Goal: Task Accomplishment & Management: Use online tool/utility

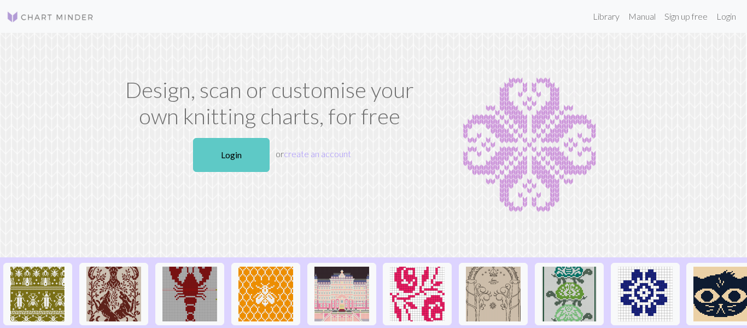
click at [246, 155] on link "Login" at bounding box center [231, 155] width 77 height 34
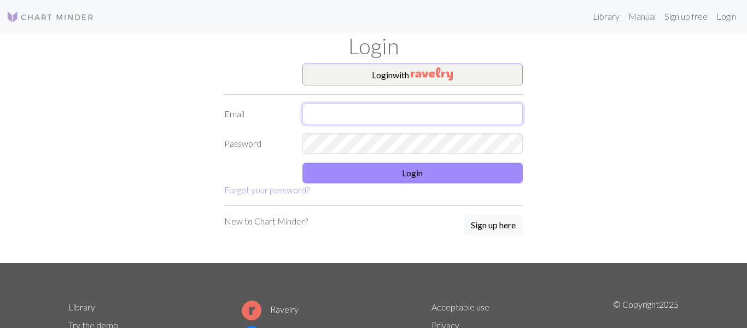
click at [436, 109] on input "text" at bounding box center [412, 113] width 221 height 21
type input "[EMAIL_ADDRESS][DOMAIN_NAME]"
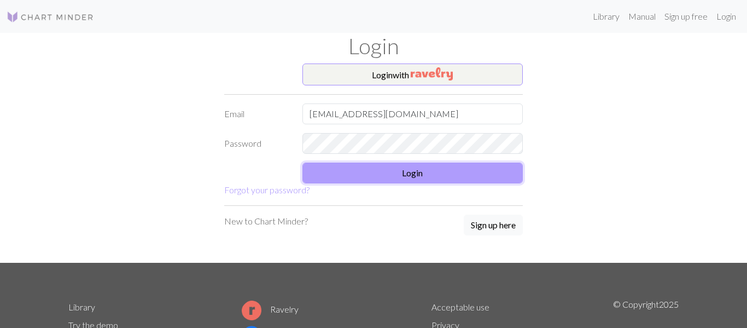
click at [451, 168] on button "Login" at bounding box center [412, 172] width 221 height 21
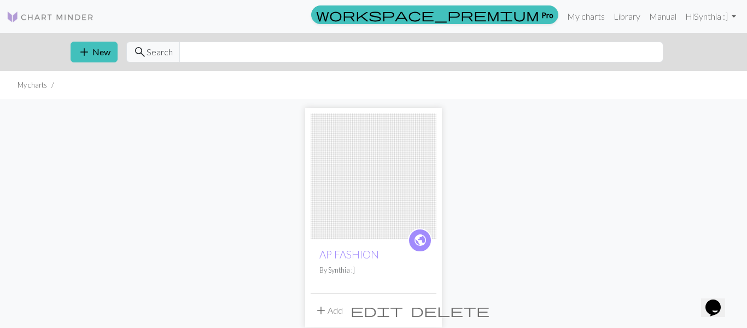
click at [401, 156] on img at bounding box center [374, 176] width 126 height 126
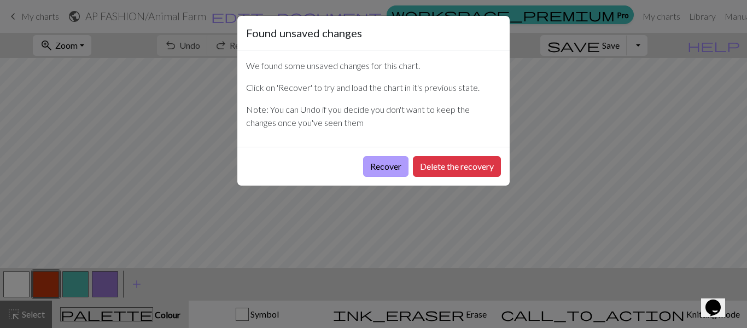
click at [367, 162] on button "Recover" at bounding box center [385, 166] width 45 height 21
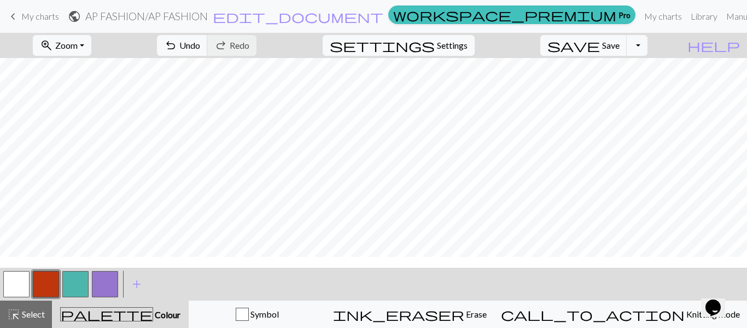
scroll to position [346, 0]
click at [124, 294] on button "add Add a colour" at bounding box center [136, 283] width 27 height 27
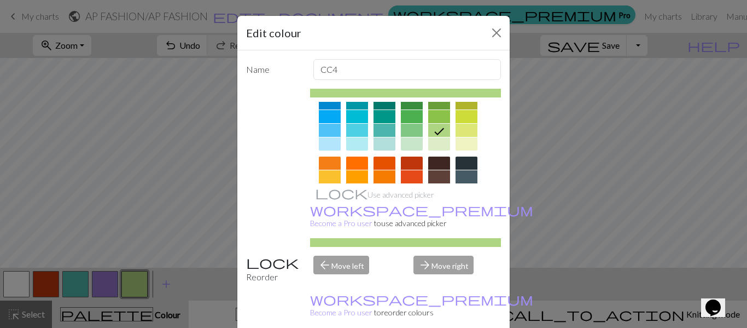
scroll to position [229, 0]
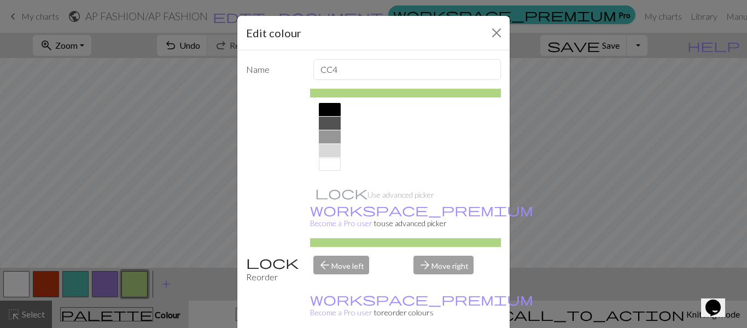
click at [334, 111] on div at bounding box center [330, 109] width 22 height 13
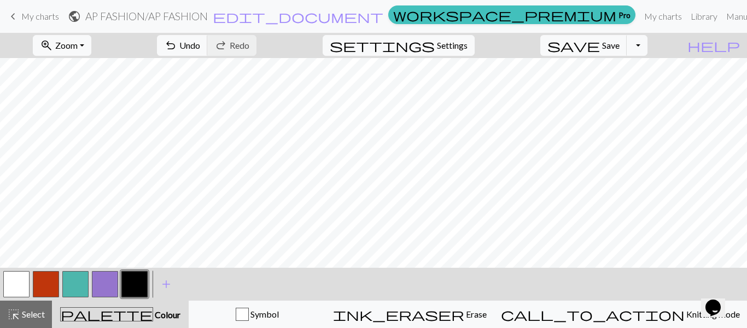
scroll to position [382, 0]
click at [14, 289] on button "button" at bounding box center [16, 284] width 26 height 26
click at [141, 286] on button "button" at bounding box center [134, 284] width 26 height 26
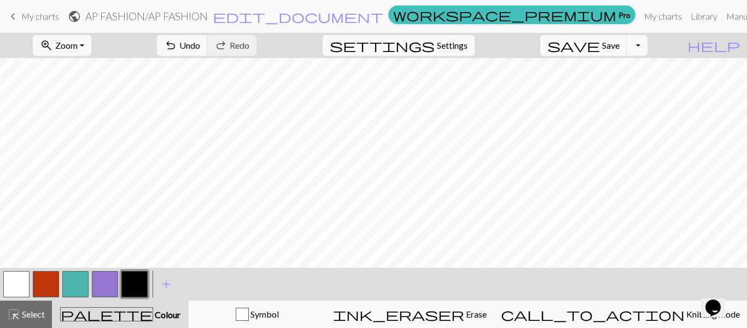
click at [110, 283] on button "button" at bounding box center [105, 284] width 26 height 26
click at [165, 282] on span "add" at bounding box center [166, 283] width 13 height 15
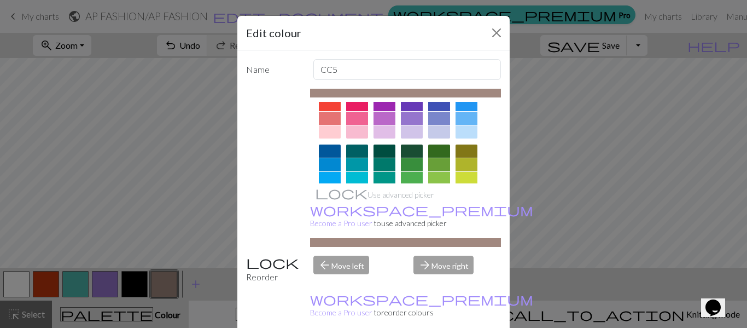
scroll to position [0, 0]
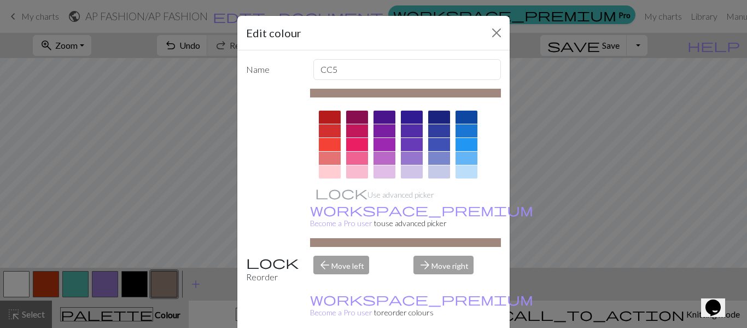
click at [410, 112] on div at bounding box center [412, 116] width 22 height 13
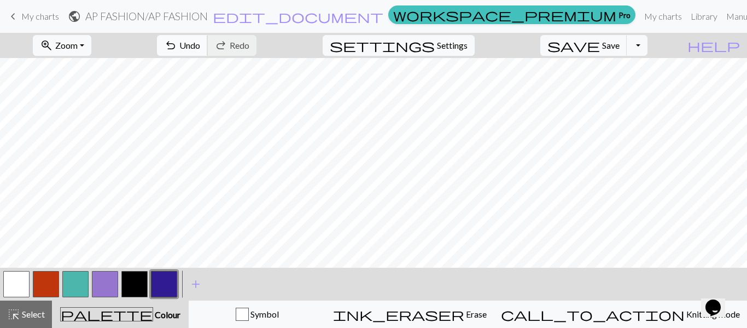
click at [177, 49] on span "undo" at bounding box center [170, 45] width 13 height 15
click at [190, 281] on span "add" at bounding box center [195, 283] width 13 height 15
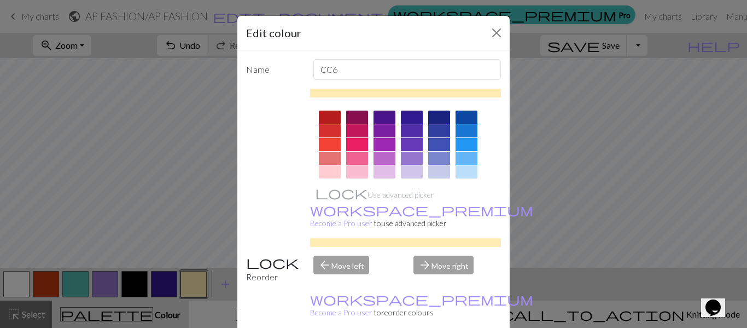
click at [325, 113] on div at bounding box center [330, 116] width 22 height 13
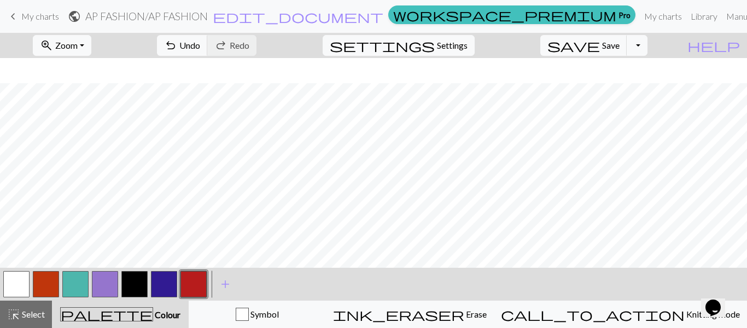
scroll to position [405, 0]
click at [127, 290] on button "button" at bounding box center [134, 284] width 26 height 26
click at [223, 290] on span "add" at bounding box center [225, 283] width 13 height 15
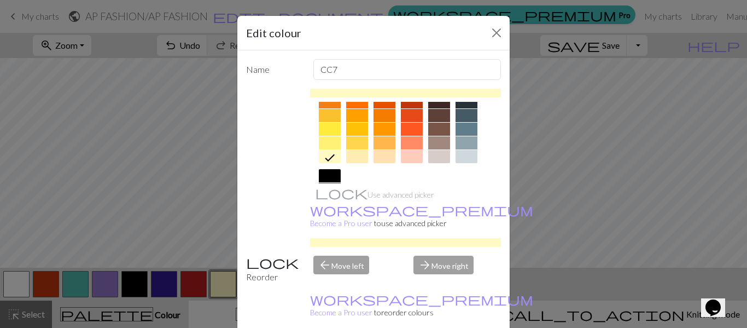
scroll to position [165, 0]
click at [466, 139] on div at bounding box center [467, 141] width 22 height 13
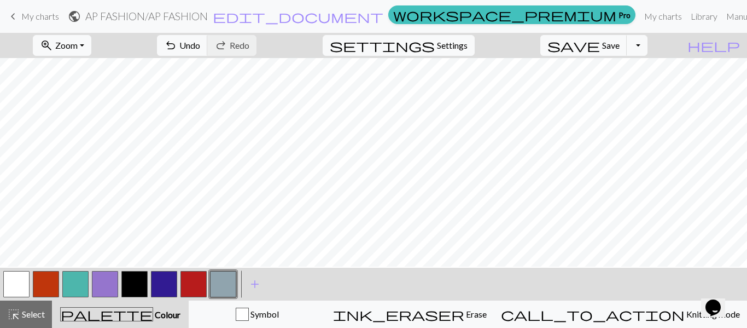
scroll to position [410, 0]
click at [138, 276] on button "button" at bounding box center [134, 284] width 26 height 26
click at [191, 285] on button "button" at bounding box center [194, 284] width 26 height 26
click at [143, 281] on button "button" at bounding box center [134, 284] width 26 height 26
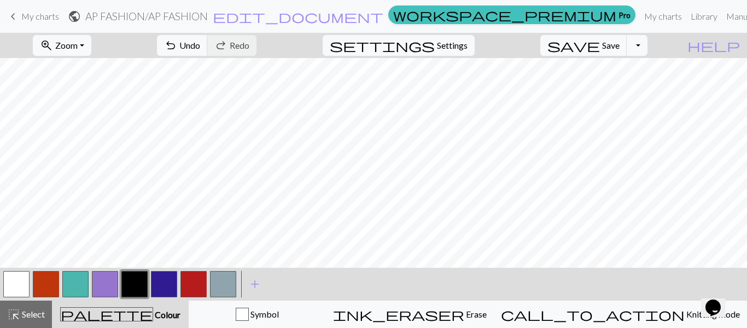
click at [22, 281] on button "button" at bounding box center [16, 284] width 26 height 26
click at [138, 281] on button "button" at bounding box center [134, 284] width 26 height 26
click at [19, 290] on button "button" at bounding box center [16, 284] width 26 height 26
click at [132, 290] on button "button" at bounding box center [134, 284] width 26 height 26
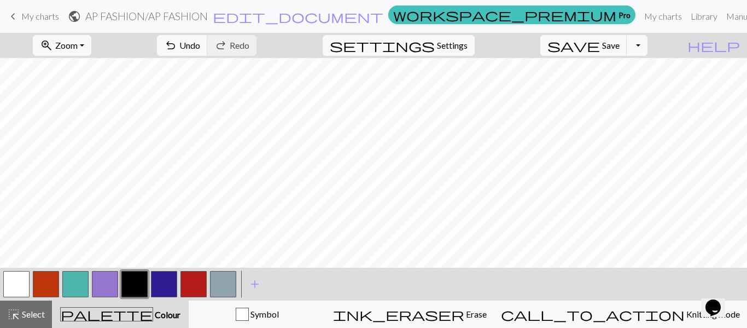
click at [11, 289] on button "button" at bounding box center [16, 284] width 26 height 26
click at [154, 285] on button "button" at bounding box center [164, 284] width 26 height 26
click at [208, 55] on button "undo Undo Undo" at bounding box center [182, 45] width 51 height 21
click at [200, 43] on span "Undo" at bounding box center [189, 45] width 21 height 10
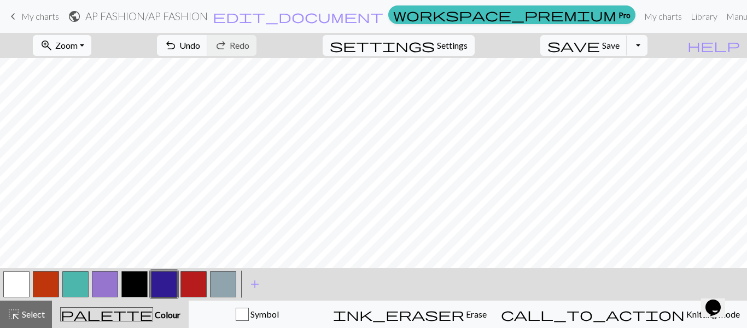
click at [78, 44] on span "Zoom" at bounding box center [66, 45] width 22 height 10
click at [88, 178] on button "200%" at bounding box center [76, 184] width 86 height 18
click at [78, 50] on span "Zoom" at bounding box center [66, 45] width 22 height 10
click at [74, 164] on button "150%" at bounding box center [76, 167] width 86 height 18
click at [91, 53] on button "zoom_in Zoom Zoom" at bounding box center [62, 45] width 59 height 21
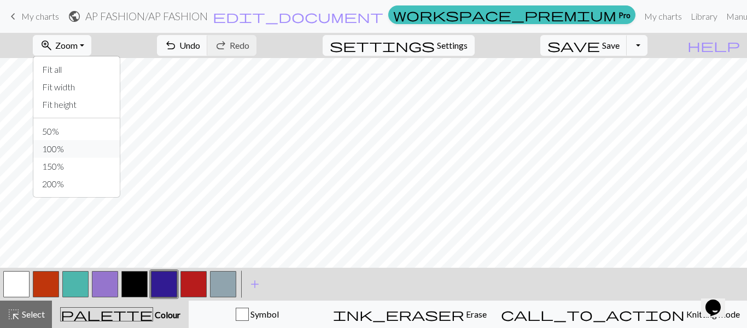
click at [106, 143] on button "100%" at bounding box center [76, 149] width 86 height 18
click at [177, 53] on span "undo" at bounding box center [170, 45] width 13 height 15
click at [132, 276] on button "button" at bounding box center [134, 284] width 26 height 26
click at [164, 278] on button "button" at bounding box center [164, 284] width 26 height 26
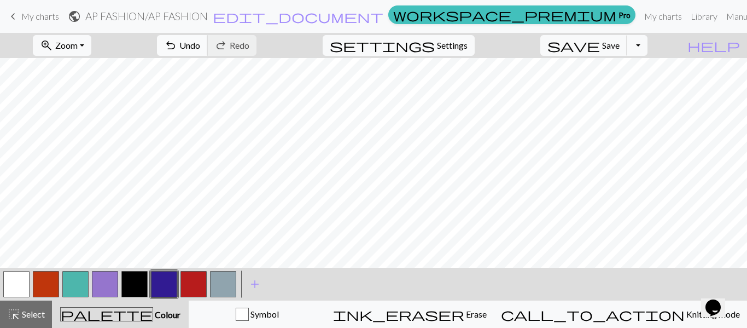
click at [177, 51] on span "undo" at bounding box center [170, 45] width 13 height 15
click at [138, 287] on button "button" at bounding box center [134, 284] width 26 height 26
click at [15, 288] on button "button" at bounding box center [16, 284] width 26 height 26
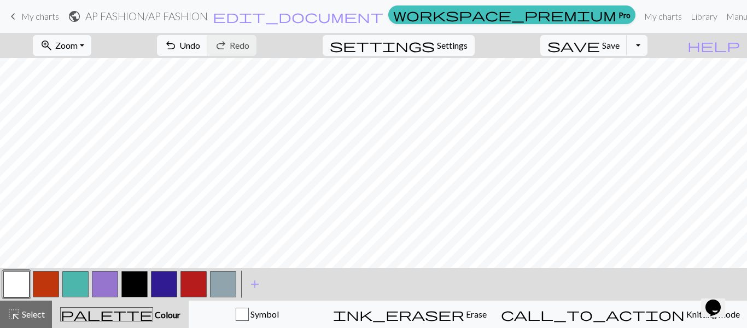
click at [141, 285] on button "button" at bounding box center [134, 284] width 26 height 26
click at [6, 282] on button "button" at bounding box center [16, 284] width 26 height 26
click at [128, 284] on button "button" at bounding box center [134, 284] width 26 height 26
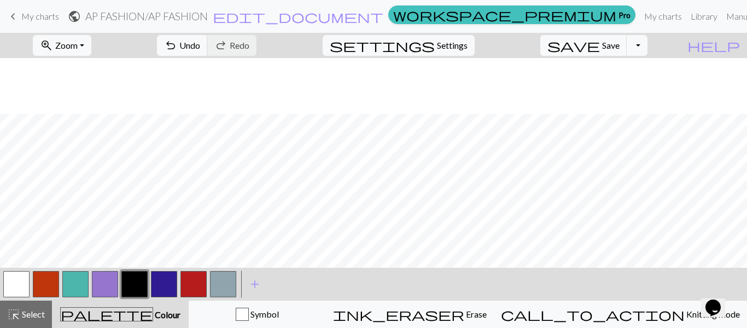
scroll to position [231, 50]
click at [78, 40] on span "Zoom" at bounding box center [66, 45] width 22 height 10
click at [89, 72] on button "Fit all" at bounding box center [76, 70] width 86 height 18
click at [15, 280] on button "button" at bounding box center [16, 284] width 26 height 26
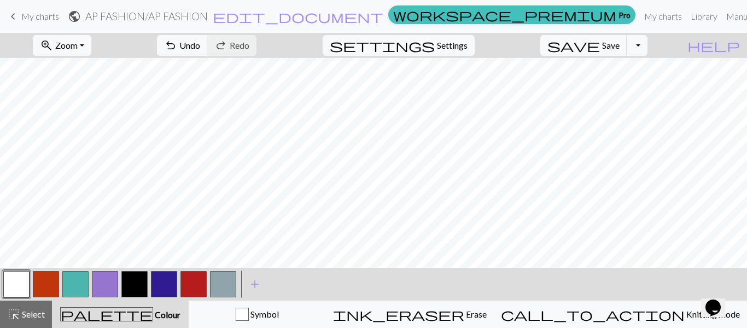
click at [135, 284] on button "button" at bounding box center [134, 284] width 26 height 26
click at [23, 291] on button "button" at bounding box center [16, 284] width 26 height 26
click at [138, 279] on button "button" at bounding box center [134, 284] width 26 height 26
click at [251, 287] on span "add" at bounding box center [254, 283] width 13 height 15
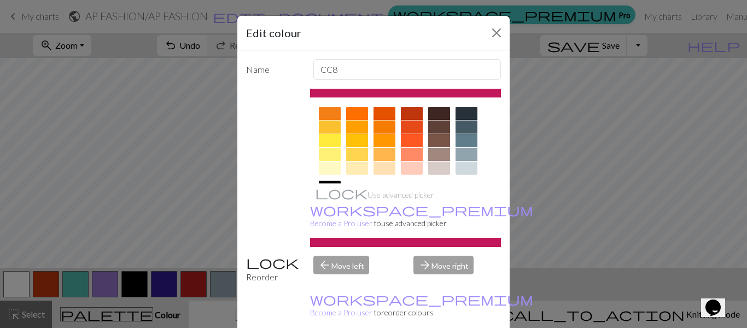
scroll to position [160, 0]
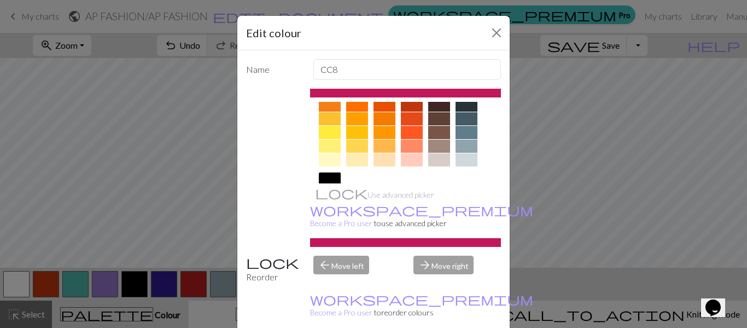
click at [331, 118] on div at bounding box center [330, 118] width 22 height 13
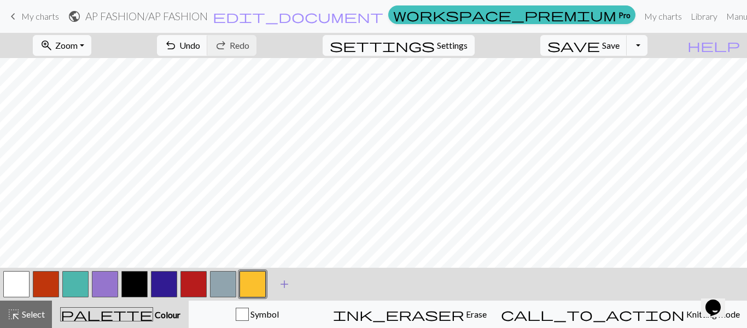
click at [286, 280] on span "add" at bounding box center [284, 283] width 13 height 15
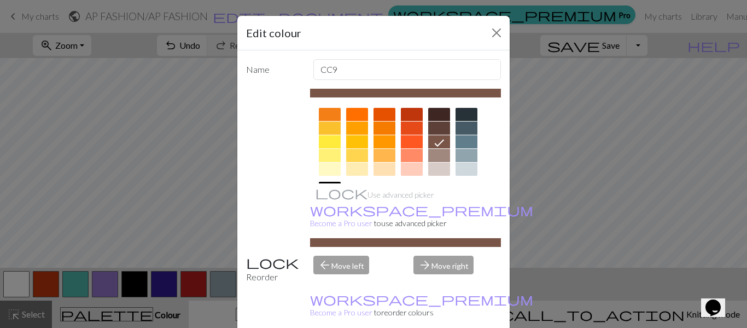
scroll to position [152, 0]
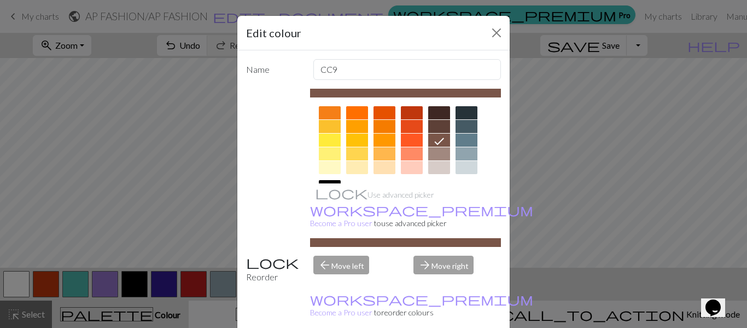
click at [385, 161] on div at bounding box center [385, 167] width 22 height 13
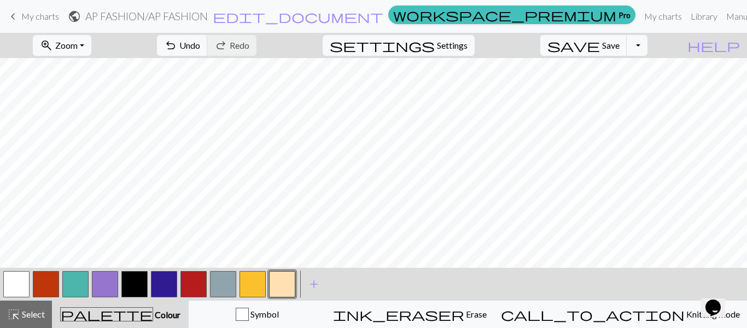
click at [248, 281] on button "button" at bounding box center [253, 284] width 26 height 26
click at [17, 295] on button "button" at bounding box center [16, 284] width 26 height 26
click at [147, 280] on button "button" at bounding box center [134, 284] width 26 height 26
click at [15, 289] on button "button" at bounding box center [16, 284] width 26 height 26
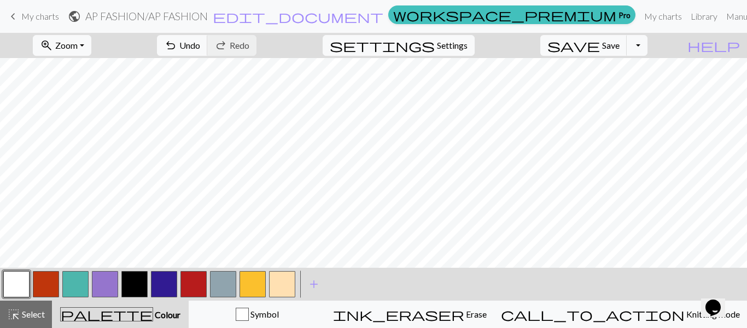
click at [125, 282] on button "button" at bounding box center [134, 284] width 26 height 26
click at [252, 281] on button "button" at bounding box center [253, 284] width 26 height 26
click at [142, 281] on button "button" at bounding box center [134, 284] width 26 height 26
click at [254, 282] on button "button" at bounding box center [253, 284] width 26 height 26
click at [23, 276] on button "button" at bounding box center [16, 284] width 26 height 26
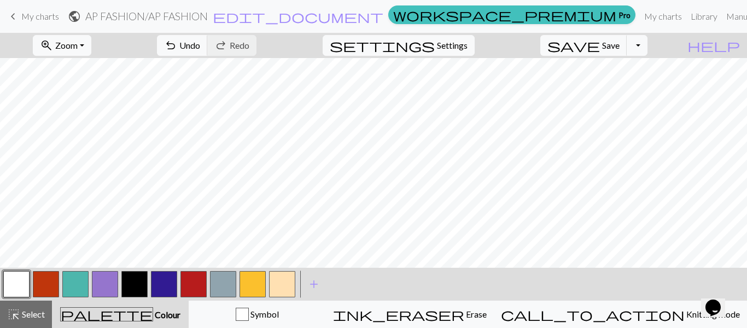
click at [133, 280] on button "button" at bounding box center [134, 284] width 26 height 26
click at [286, 275] on button "button" at bounding box center [282, 284] width 26 height 26
click at [313, 285] on span "add" at bounding box center [313, 283] width 13 height 15
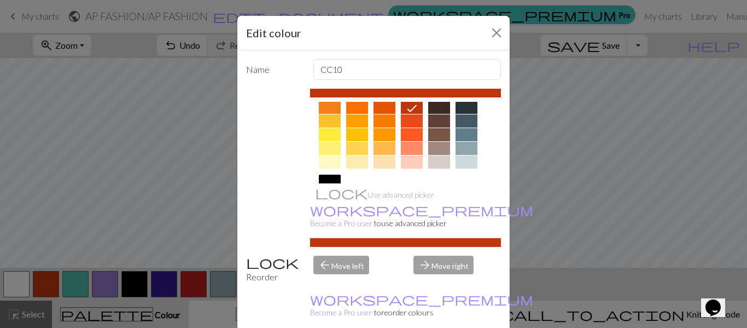
scroll to position [160, 0]
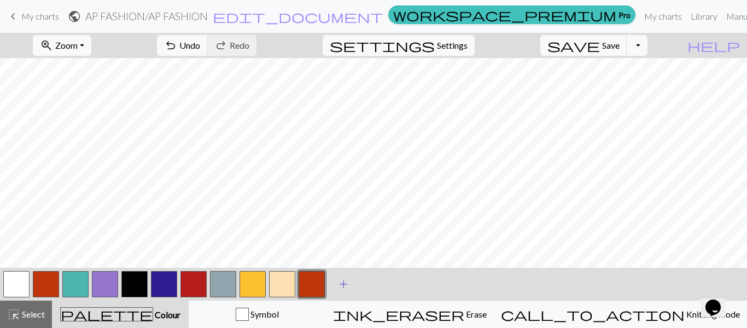
click at [337, 288] on span "add" at bounding box center [343, 283] width 13 height 15
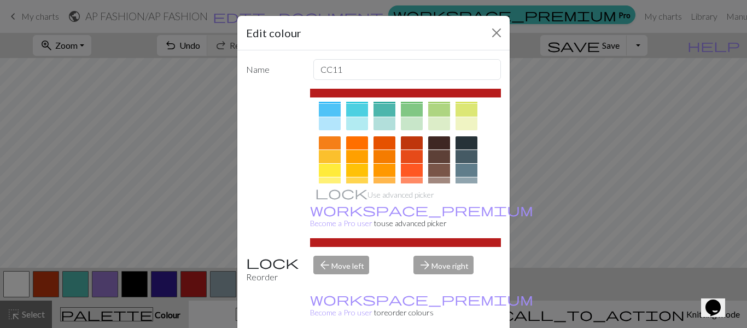
scroll to position [123, 0]
click at [403, 141] on div at bounding box center [412, 141] width 22 height 13
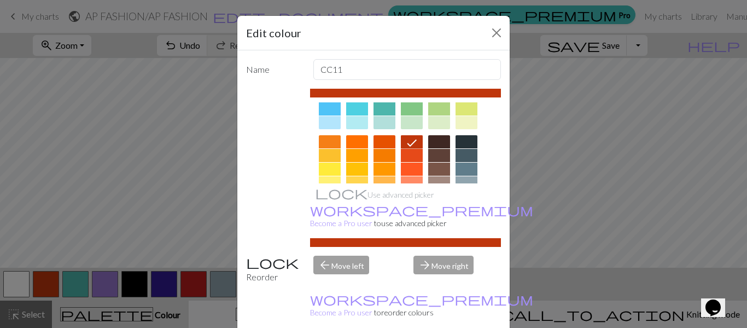
click at [390, 142] on div at bounding box center [385, 141] width 22 height 13
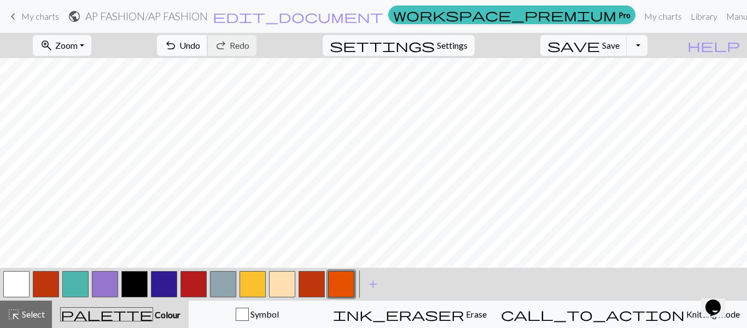
click at [200, 43] on span "Undo" at bounding box center [189, 45] width 21 height 10
click at [345, 288] on button "button" at bounding box center [341, 284] width 26 height 26
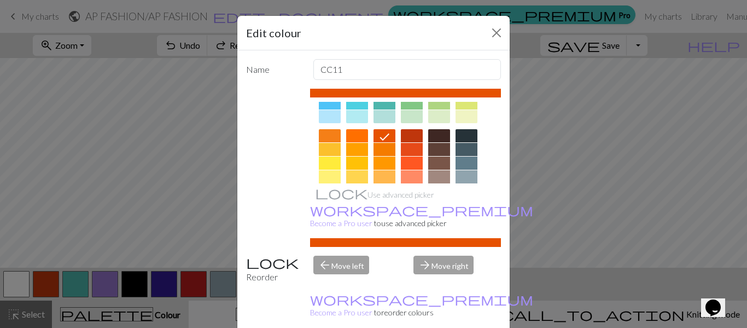
scroll to position [132, 0]
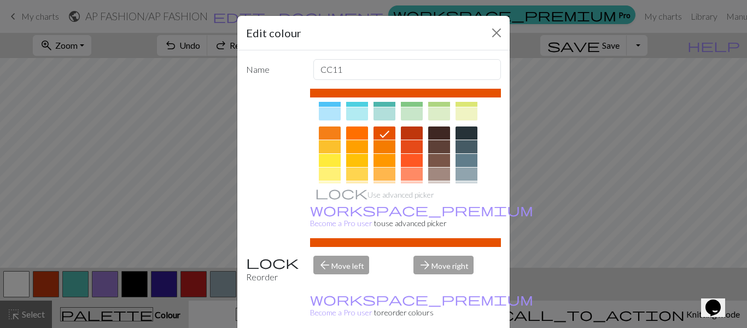
click at [389, 155] on div at bounding box center [385, 160] width 22 height 13
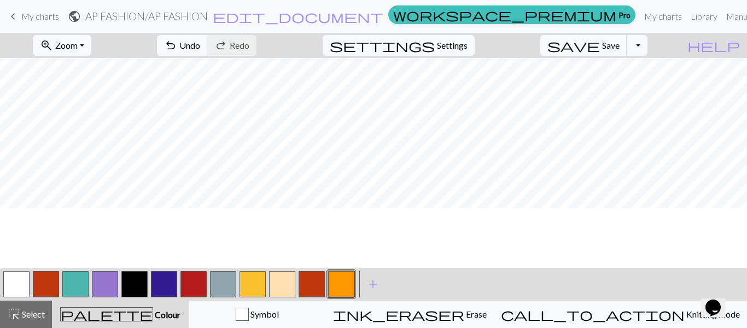
scroll to position [305, 0]
click at [135, 280] on button "button" at bounding box center [134, 284] width 26 height 26
click at [228, 277] on button "button" at bounding box center [223, 284] width 26 height 26
click at [277, 288] on button "button" at bounding box center [282, 284] width 26 height 26
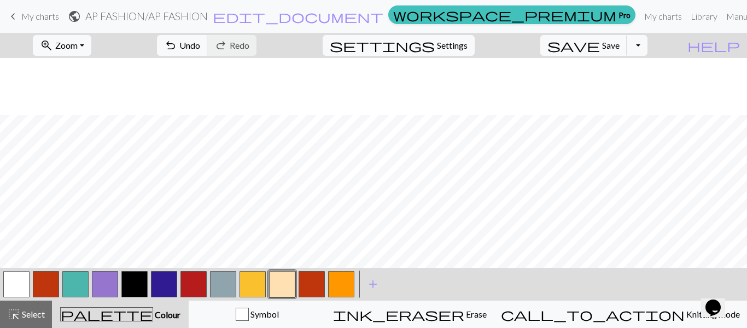
scroll to position [426, 0]
click at [200, 44] on span "Undo" at bounding box center [189, 45] width 21 height 10
click at [200, 41] on span "Undo" at bounding box center [189, 45] width 21 height 10
click at [352, 280] on button "button" at bounding box center [341, 284] width 26 height 26
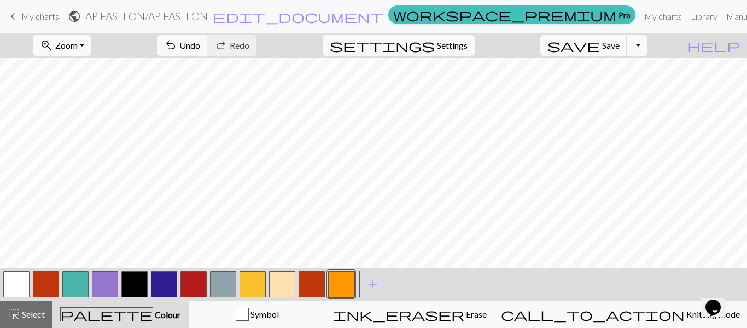
click at [319, 280] on button "button" at bounding box center [312, 284] width 26 height 26
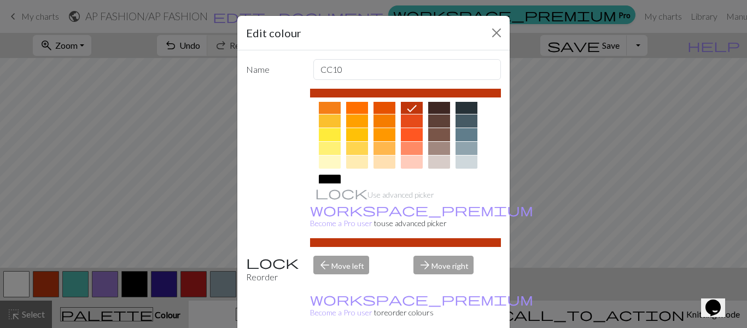
scroll to position [156, 0]
click at [434, 159] on div at bounding box center [439, 162] width 22 height 13
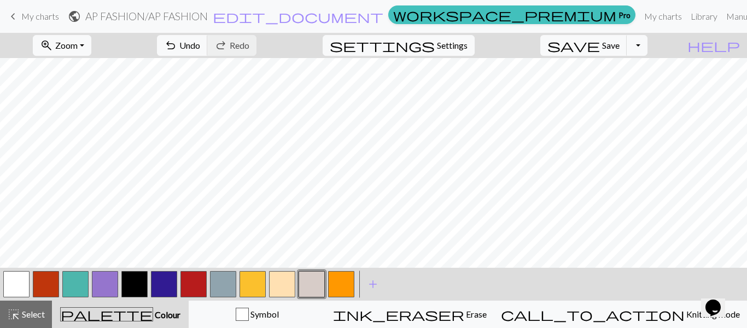
click at [284, 287] on button "button" at bounding box center [282, 284] width 26 height 26
click at [177, 50] on span "undo" at bounding box center [170, 45] width 13 height 15
click at [177, 52] on span "undo" at bounding box center [170, 45] width 13 height 15
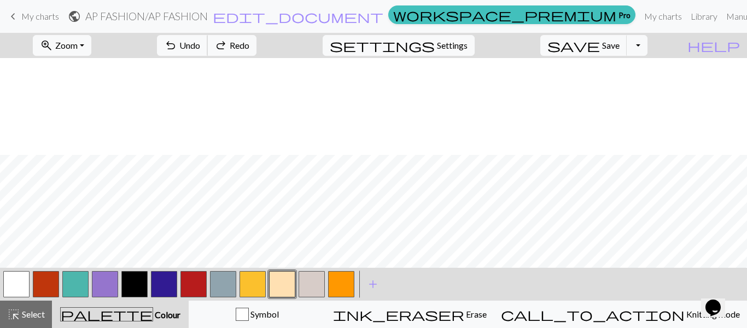
scroll to position [631, 137]
click at [208, 50] on button "undo Undo Undo" at bounding box center [182, 45] width 51 height 21
click at [249, 48] on span "Redo" at bounding box center [240, 45] width 20 height 10
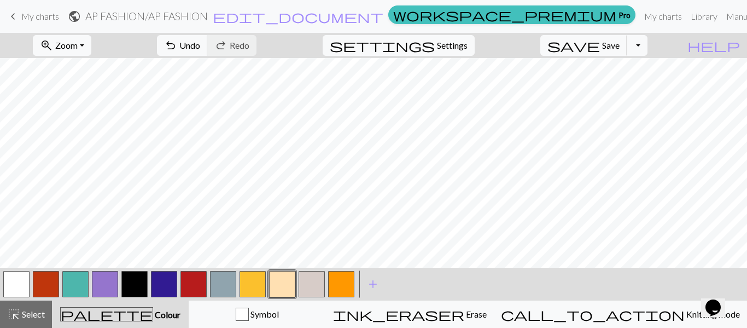
click at [16, 277] on button "button" at bounding box center [16, 284] width 26 height 26
click at [154, 280] on button "button" at bounding box center [164, 284] width 26 height 26
click at [374, 282] on span "add" at bounding box center [372, 283] width 13 height 15
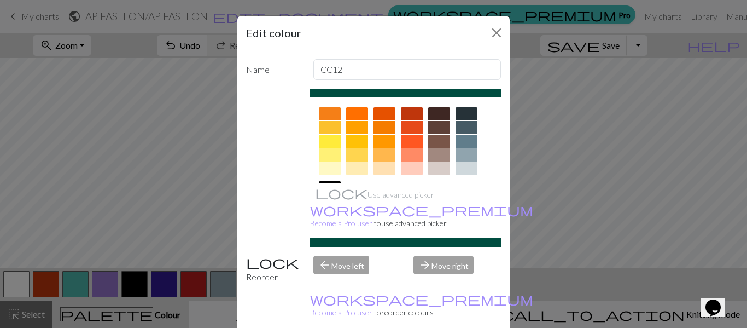
scroll to position [152, 0]
click at [438, 114] on div at bounding box center [439, 112] width 22 height 13
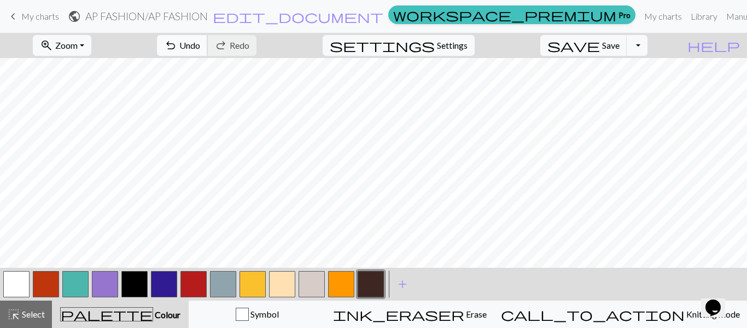
click at [177, 48] on span "undo" at bounding box center [170, 45] width 13 height 15
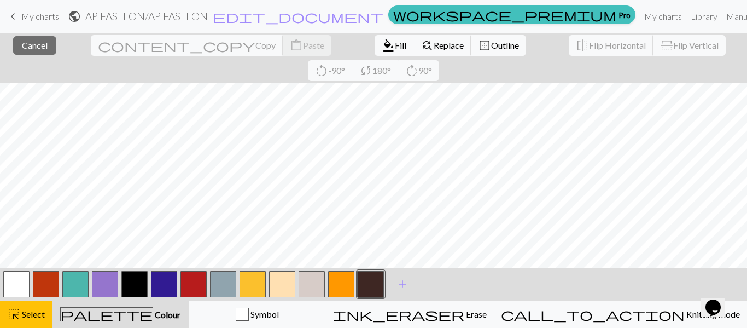
click at [370, 288] on button "button" at bounding box center [371, 284] width 26 height 26
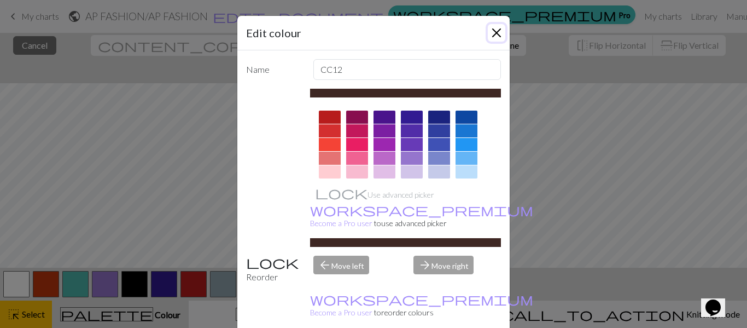
click at [499, 31] on button "Close" at bounding box center [497, 33] width 18 height 18
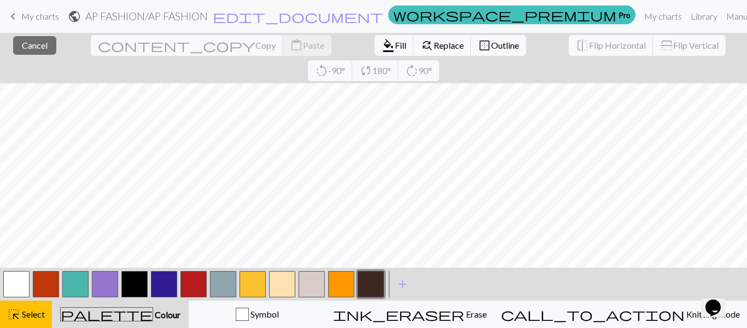
click at [158, 319] on div "palette Colour Colour" at bounding box center [121, 314] width 124 height 14
click at [138, 324] on button "palette Colour Colour" at bounding box center [120, 313] width 137 height 27
click at [128, 316] on span "palette" at bounding box center [107, 313] width 92 height 15
click at [369, 291] on button "button" at bounding box center [371, 284] width 26 height 26
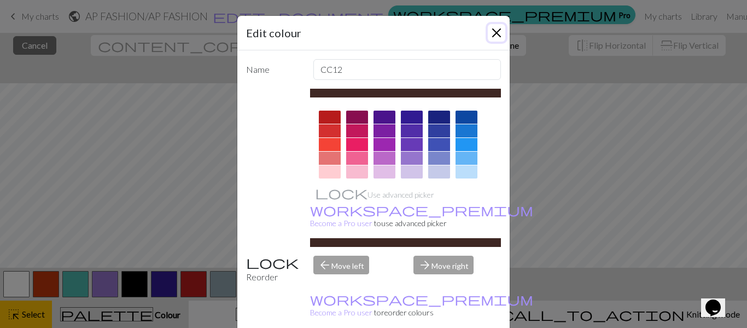
click at [493, 38] on button "Close" at bounding box center [497, 33] width 18 height 18
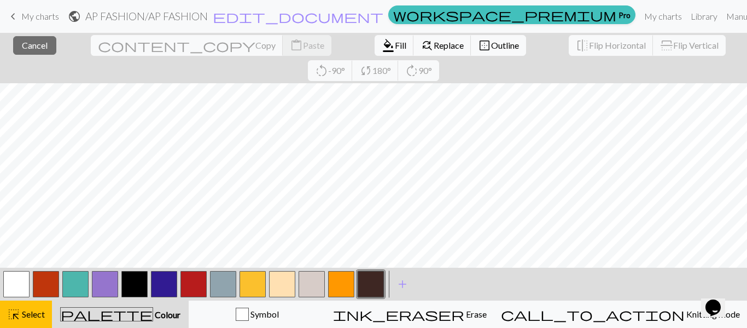
click at [305, 293] on button "button" at bounding box center [312, 284] width 26 height 26
click at [367, 289] on button "button" at bounding box center [371, 284] width 26 height 26
click at [395, 40] on span "Fill" at bounding box center [400, 45] width 11 height 10
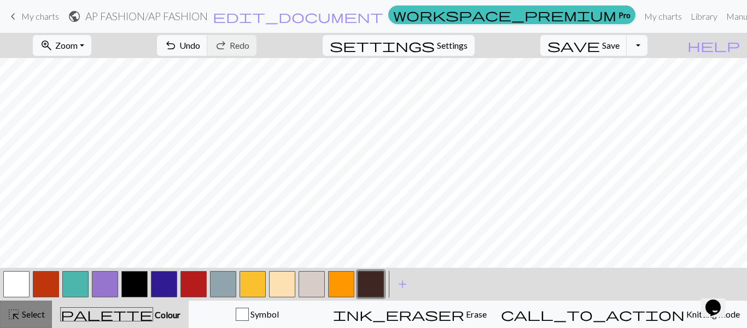
click at [42, 321] on button "highlight_alt Select Select" at bounding box center [26, 313] width 52 height 27
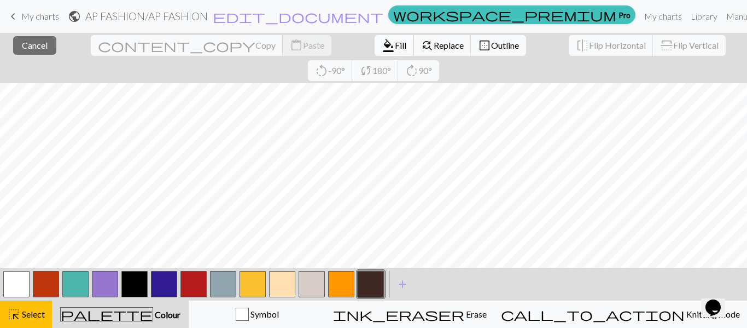
click at [382, 45] on span "format_color_fill" at bounding box center [388, 45] width 13 height 15
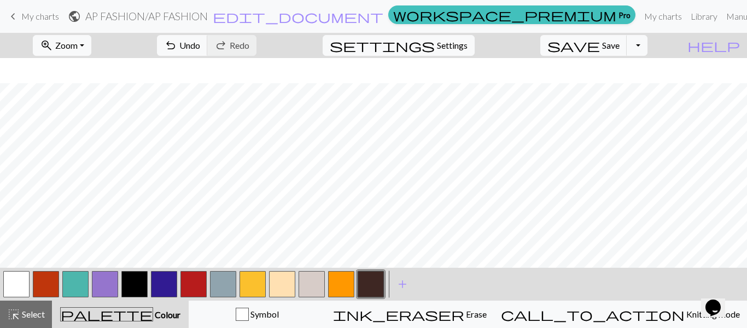
scroll to position [365, 0]
click at [39, 306] on button "highlight_alt Select Select" at bounding box center [26, 313] width 52 height 27
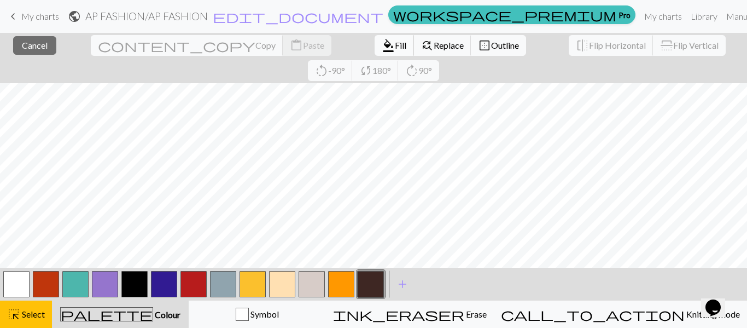
click at [382, 48] on span "format_color_fill" at bounding box center [388, 45] width 13 height 15
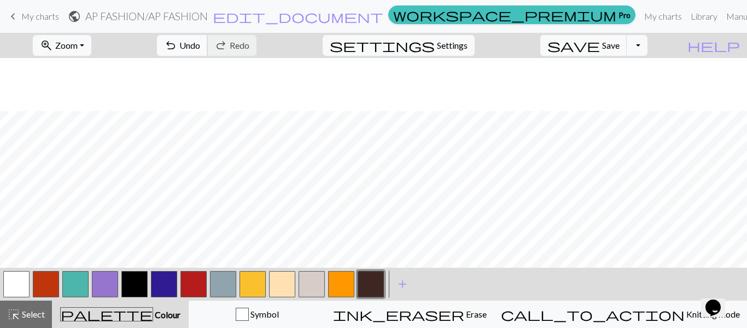
scroll to position [238, 0]
click at [336, 287] on button "button" at bounding box center [341, 284] width 26 height 26
click at [395, 283] on button "add Add a colour" at bounding box center [402, 283] width 27 height 27
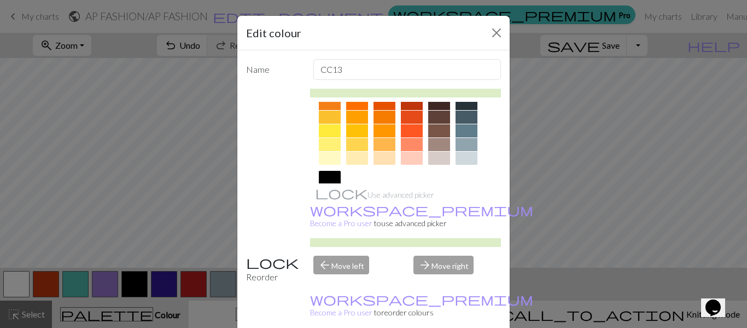
scroll to position [162, 0]
click at [383, 145] on div at bounding box center [385, 143] width 22 height 13
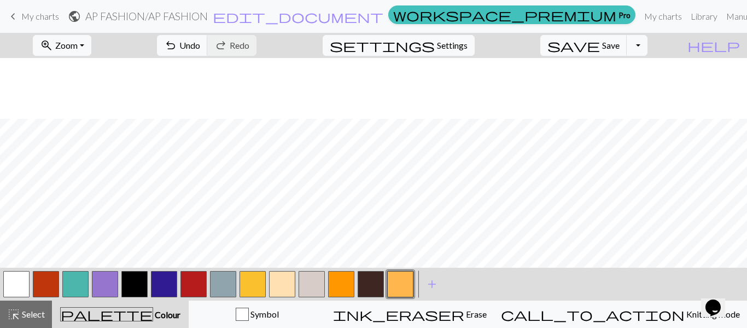
scroll to position [226, 0]
click at [259, 275] on button "button" at bounding box center [253, 284] width 26 height 26
click at [440, 280] on button "add Add a colour" at bounding box center [431, 283] width 27 height 27
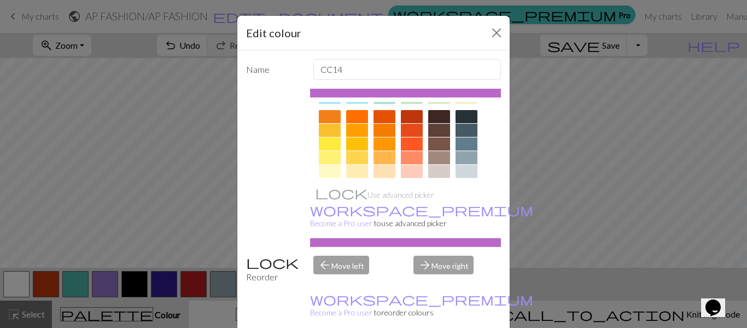
scroll to position [143, 0]
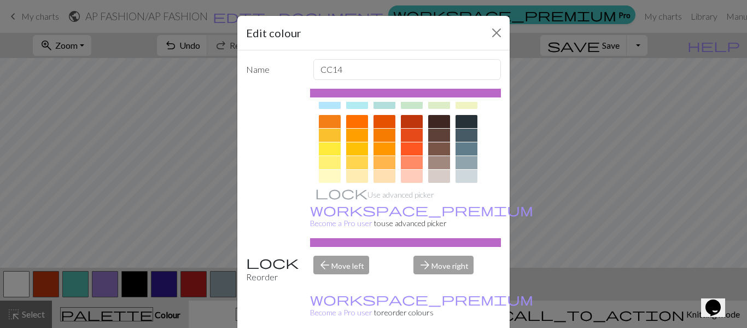
click at [334, 158] on div at bounding box center [330, 162] width 22 height 13
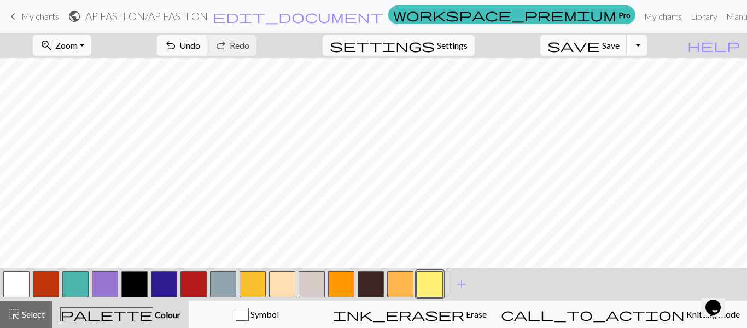
click at [434, 312] on div "ink_eraser Erase Erase" at bounding box center [410, 313] width 154 height 13
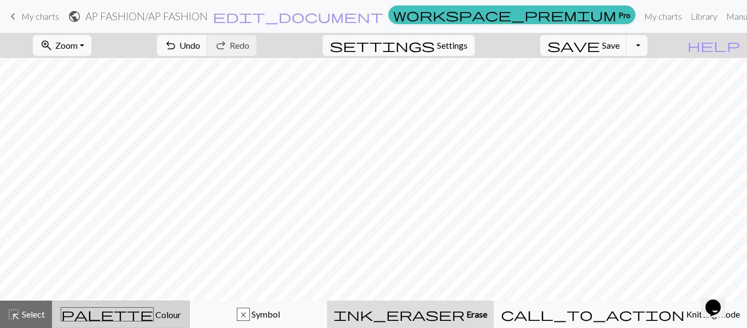
click at [161, 313] on div "palette Colour Colour" at bounding box center [121, 314] width 124 height 14
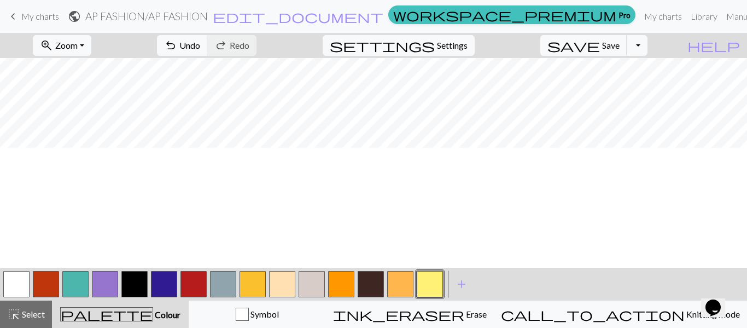
scroll to position [107, 0]
click at [145, 273] on button "button" at bounding box center [134, 284] width 26 height 26
click at [255, 280] on button "button" at bounding box center [253, 284] width 26 height 26
click at [249, 283] on button "button" at bounding box center [253, 284] width 26 height 26
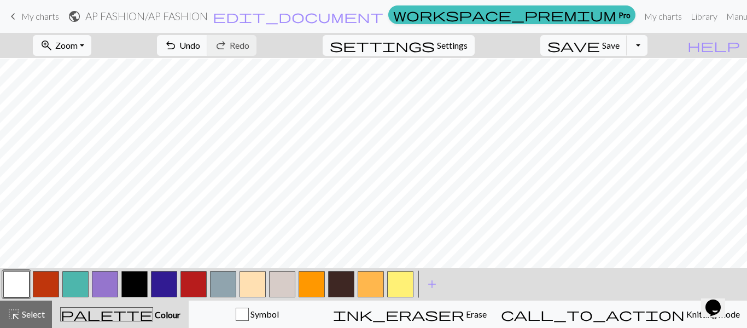
scroll to position [352, 0]
click at [281, 272] on button "button" at bounding box center [282, 284] width 26 height 26
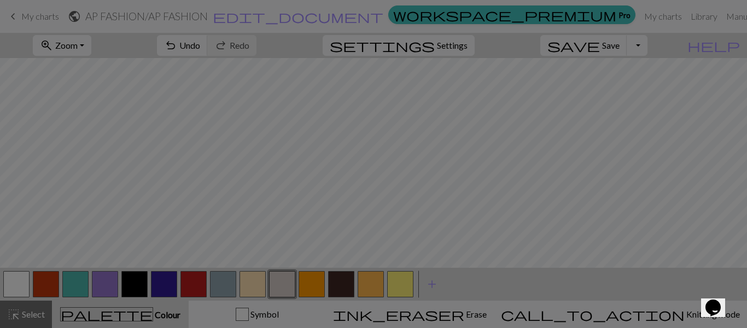
click at [281, 272] on div "Name CC10 Use advanced picker workspace_premium Become a Pro user to use advanc…" at bounding box center [373, 166] width 272 height 286
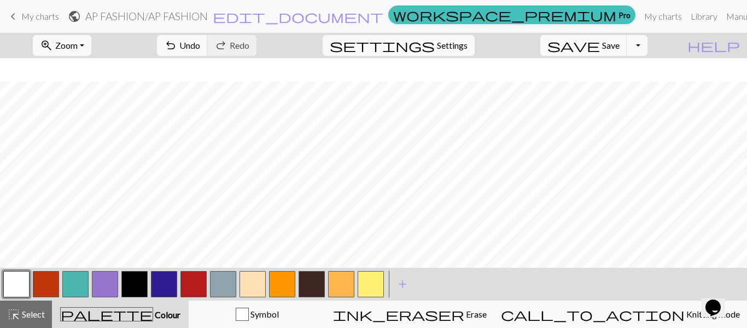
scroll to position [209, 0]
click at [0, 288] on div "< > add Add a colour" at bounding box center [373, 283] width 747 height 33
click at [129, 286] on button "button" at bounding box center [134, 284] width 26 height 26
click at [5, 280] on button "button" at bounding box center [16, 284] width 26 height 26
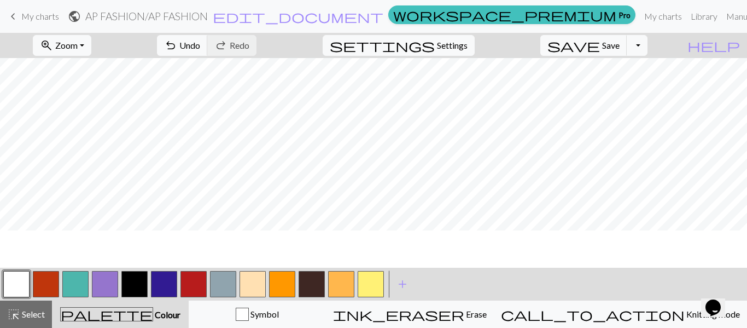
scroll to position [76, 0]
click at [141, 281] on button "button" at bounding box center [134, 284] width 26 height 26
click at [104, 273] on button "button" at bounding box center [105, 284] width 26 height 26
click at [12, 283] on button "button" at bounding box center [16, 284] width 26 height 26
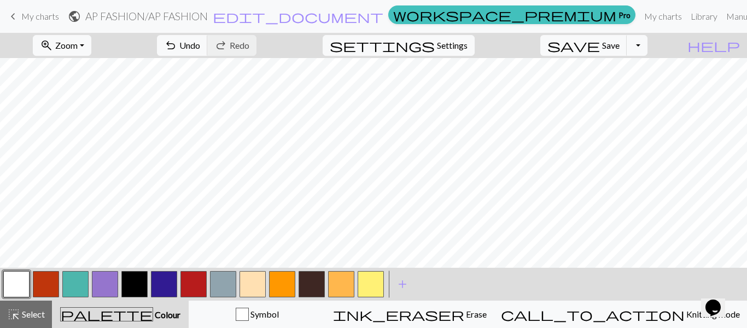
click at [141, 284] on button "button" at bounding box center [134, 284] width 26 height 26
click at [13, 280] on button "button" at bounding box center [16, 284] width 26 height 26
click at [133, 276] on button "button" at bounding box center [134, 284] width 26 height 26
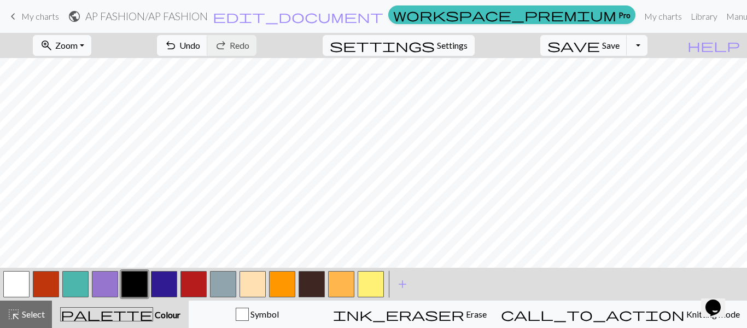
click at [13, 290] on button "button" at bounding box center [16, 284] width 26 height 26
click at [138, 279] on button "button" at bounding box center [134, 284] width 26 height 26
click at [21, 281] on button "button" at bounding box center [16, 284] width 26 height 26
click at [411, 287] on button "add Add a colour" at bounding box center [402, 283] width 27 height 27
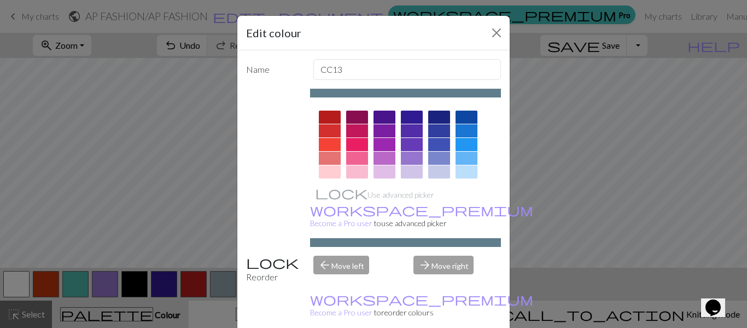
click at [356, 141] on div at bounding box center [357, 144] width 22 height 13
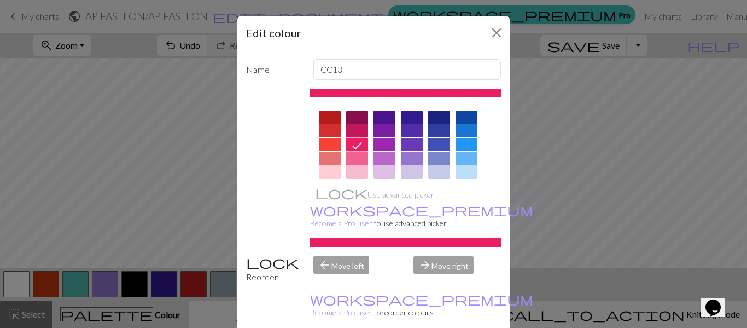
click at [359, 155] on div at bounding box center [357, 158] width 22 height 13
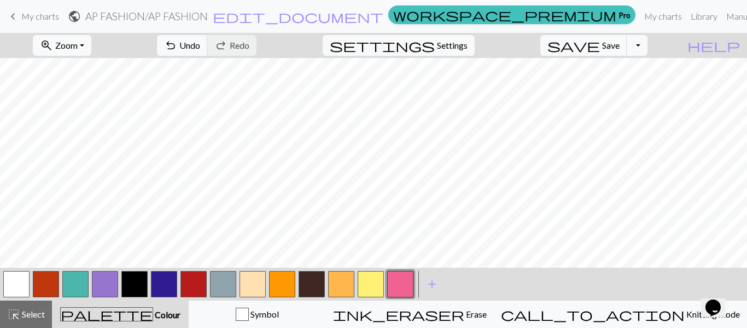
click at [23, 281] on button "button" at bounding box center [16, 284] width 26 height 26
click at [397, 280] on button "button" at bounding box center [400, 284] width 26 height 26
click at [30, 277] on div at bounding box center [17, 284] width 30 height 30
click at [24, 278] on button "button" at bounding box center [16, 284] width 26 height 26
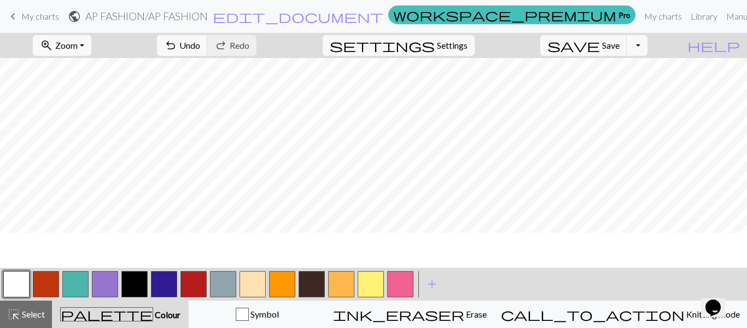
scroll to position [184, 0]
click at [141, 281] on button "button" at bounding box center [134, 284] width 26 height 26
click at [78, 284] on button "button" at bounding box center [75, 284] width 26 height 26
click at [79, 284] on button "button" at bounding box center [75, 284] width 26 height 26
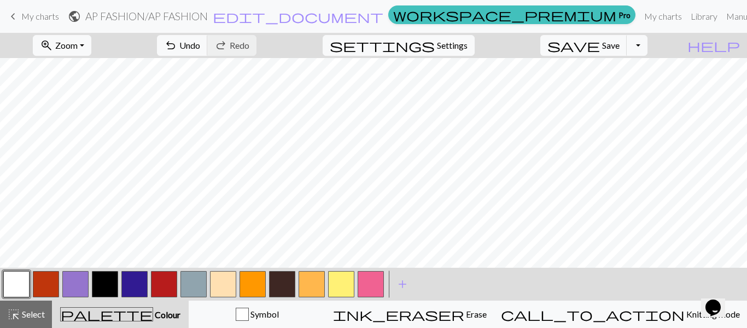
click at [57, 280] on button "button" at bounding box center [46, 284] width 26 height 26
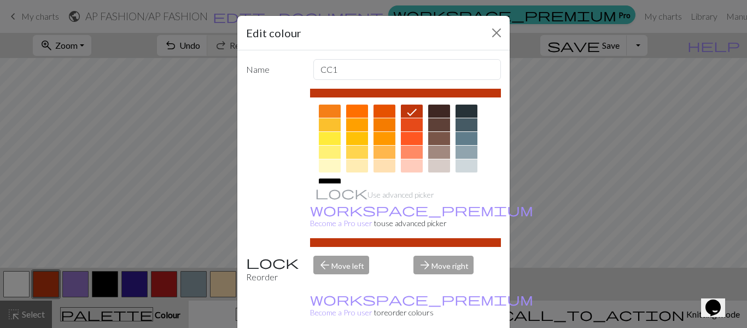
scroll to position [154, 0]
click at [443, 147] on div at bounding box center [439, 151] width 22 height 13
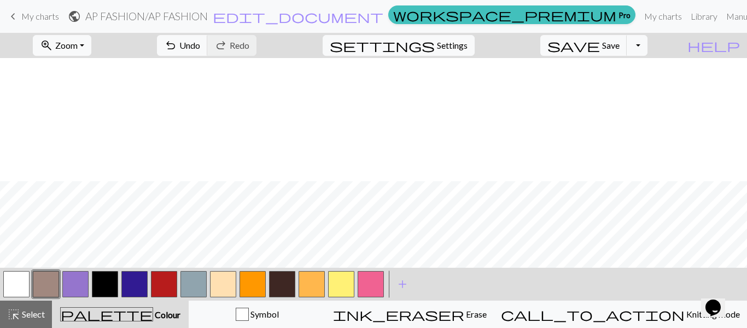
scroll to position [289, 0]
click at [435, 48] on span "settings" at bounding box center [382, 45] width 105 height 15
select select "aran"
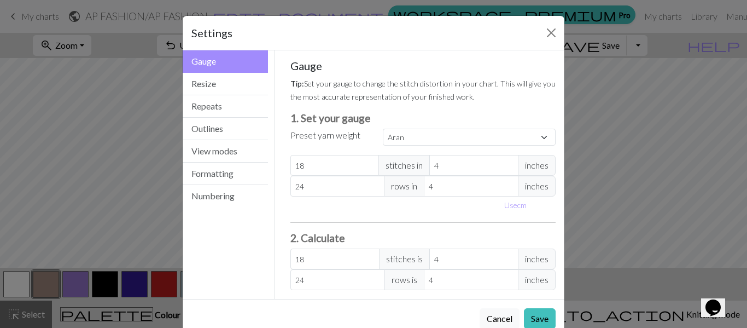
scroll to position [26, 0]
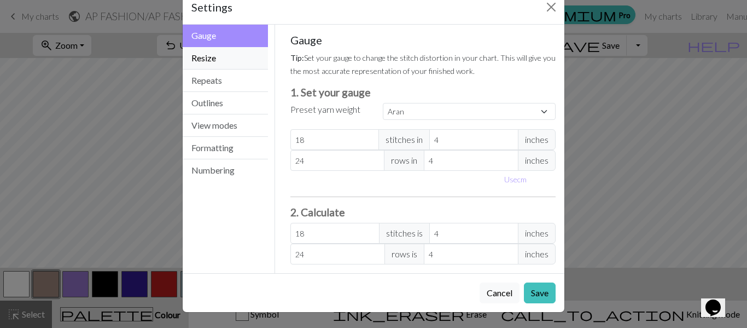
click at [231, 57] on button "Resize" at bounding box center [225, 58] width 85 height 22
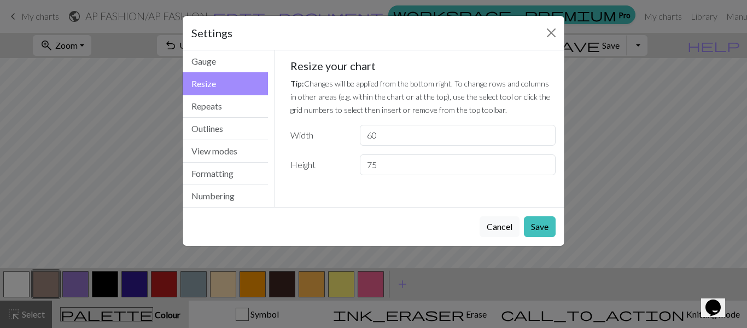
scroll to position [0, 0]
click at [389, 136] on input "60" at bounding box center [458, 135] width 196 height 21
click at [371, 167] on input "75" at bounding box center [458, 164] width 196 height 21
type input "65"
click at [541, 230] on button "Save" at bounding box center [540, 226] width 32 height 21
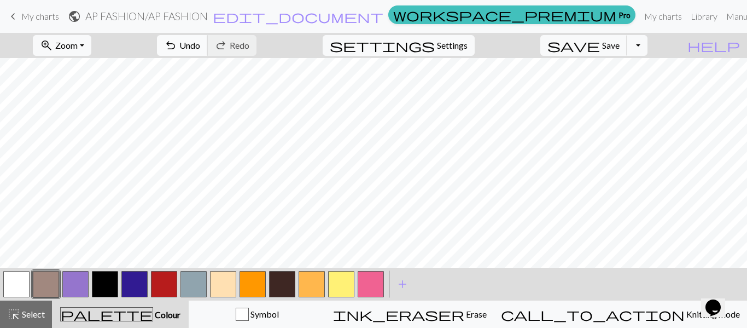
click at [200, 44] on span "Undo" at bounding box center [189, 45] width 21 height 10
click at [73, 280] on button "button" at bounding box center [75, 284] width 26 height 26
click at [22, 318] on span "Select" at bounding box center [32, 313] width 25 height 10
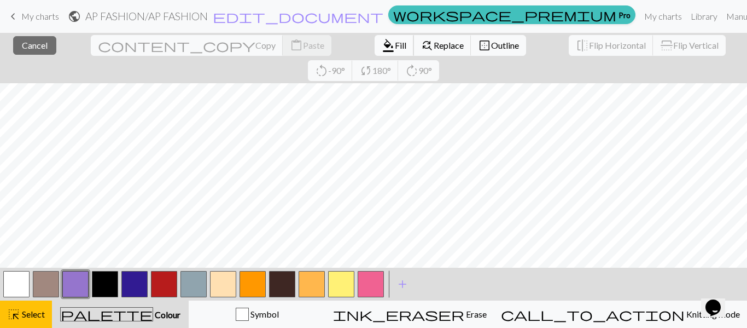
click at [382, 42] on span "format_color_fill" at bounding box center [388, 45] width 13 height 15
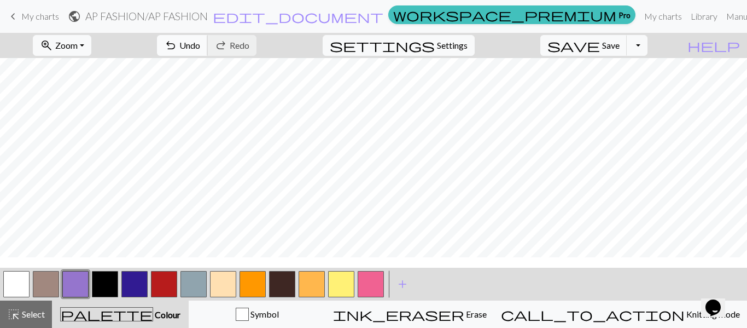
scroll to position [164, 0]
click at [22, 312] on span "Select" at bounding box center [32, 313] width 25 height 10
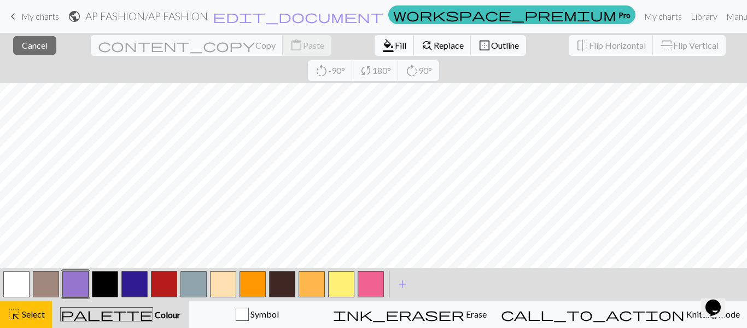
click at [395, 50] on span "Fill" at bounding box center [400, 45] width 11 height 10
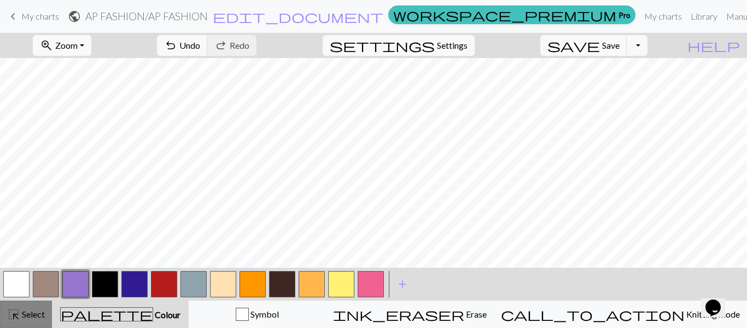
click at [37, 309] on span "Select" at bounding box center [32, 313] width 25 height 10
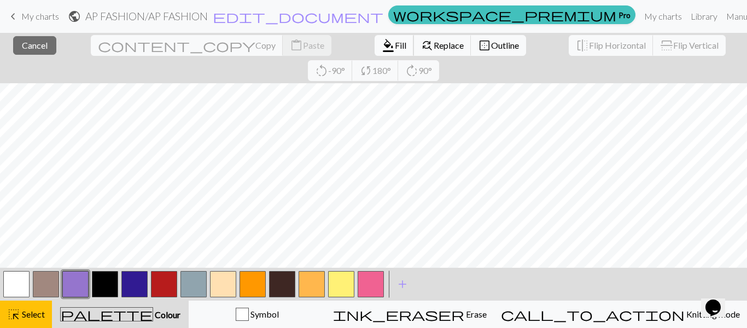
click at [382, 40] on span "format_color_fill" at bounding box center [388, 45] width 13 height 15
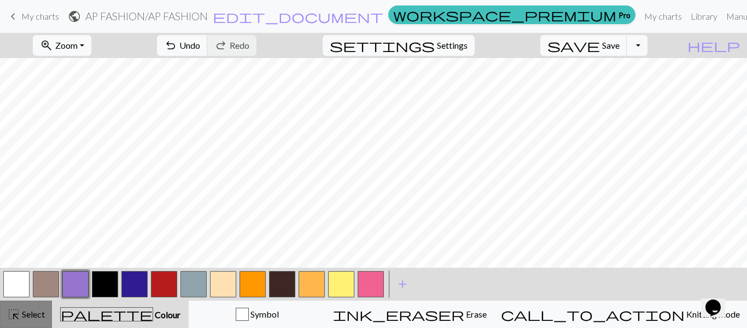
click at [38, 312] on span "Select" at bounding box center [32, 313] width 25 height 10
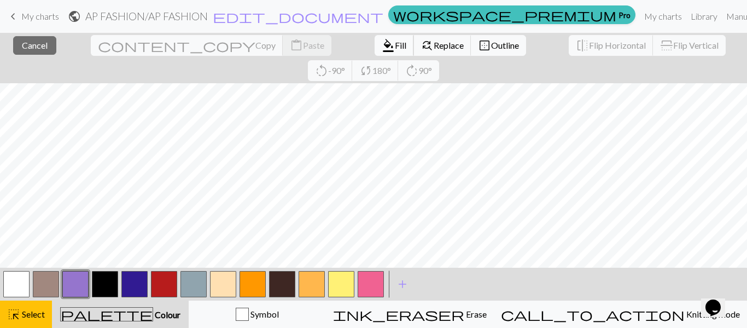
click at [395, 41] on span "Fill" at bounding box center [400, 45] width 11 height 10
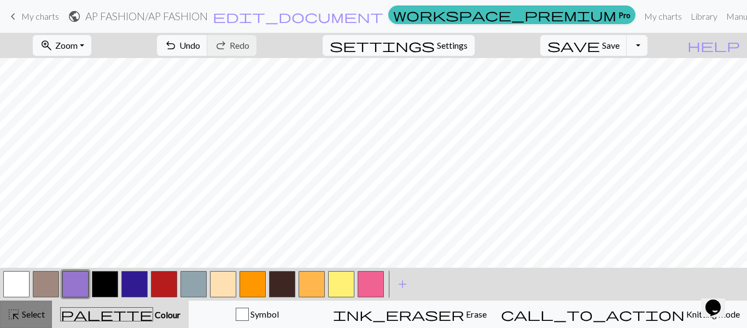
click at [28, 309] on span "Select" at bounding box center [32, 313] width 25 height 10
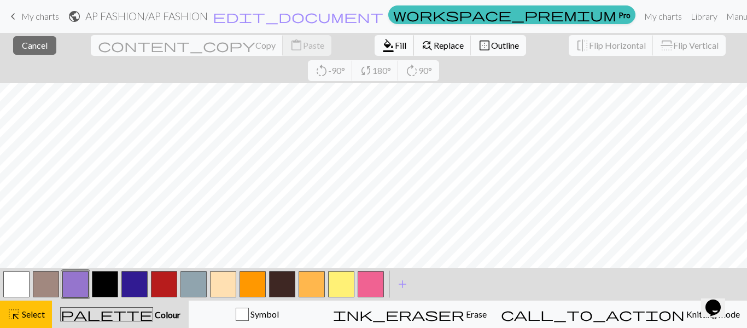
click at [375, 54] on button "format_color_fill Fill" at bounding box center [394, 45] width 39 height 21
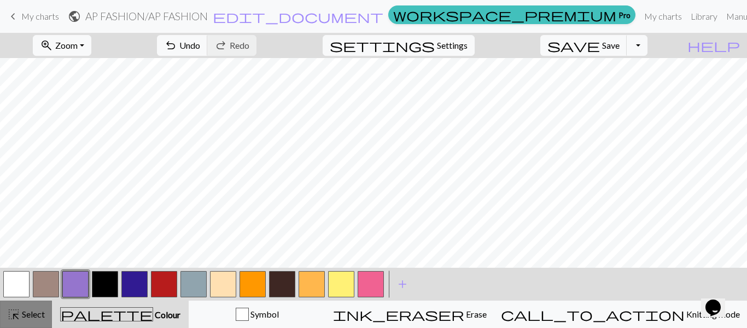
click at [20, 315] on span "Select" at bounding box center [32, 313] width 25 height 10
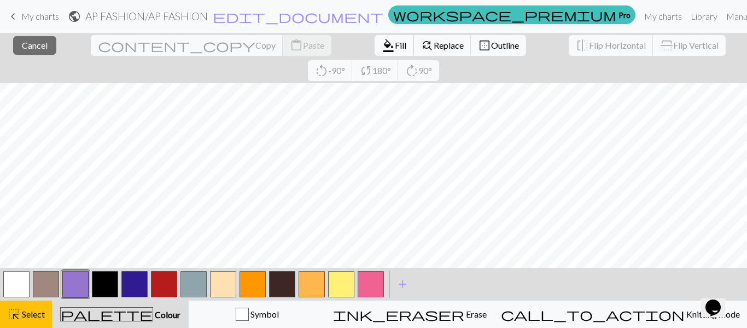
click at [382, 49] on span "format_color_fill" at bounding box center [388, 45] width 13 height 15
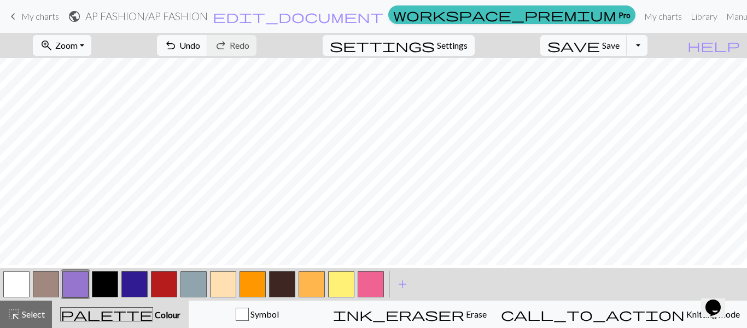
scroll to position [100, 0]
click at [30, 319] on div "highlight_alt Select Select" at bounding box center [26, 313] width 38 height 13
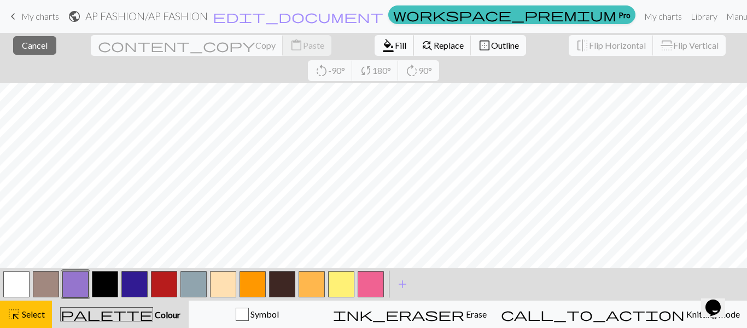
click at [375, 50] on button "format_color_fill Fill" at bounding box center [394, 45] width 39 height 21
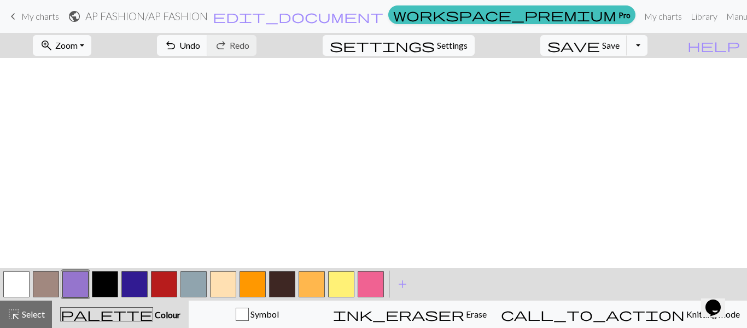
scroll to position [289, 0]
click at [107, 289] on button "button" at bounding box center [105, 284] width 26 height 26
click at [44, 288] on button "button" at bounding box center [46, 284] width 26 height 26
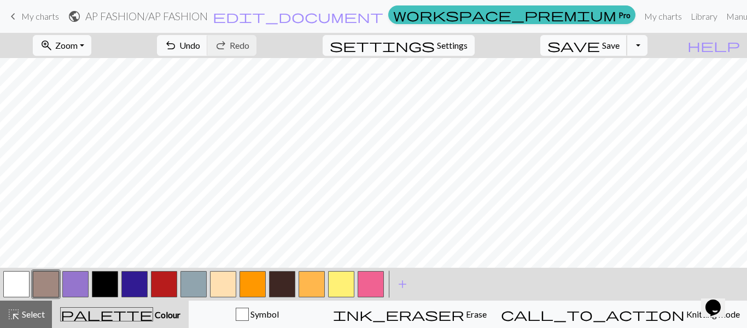
click at [620, 47] on span "Save" at bounding box center [611, 45] width 18 height 10
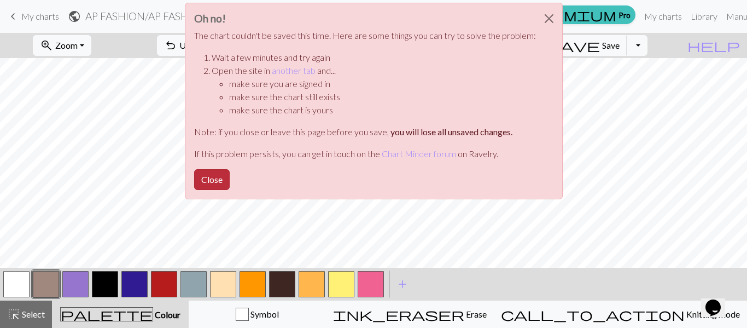
click at [218, 174] on button "Close" at bounding box center [212, 179] width 36 height 21
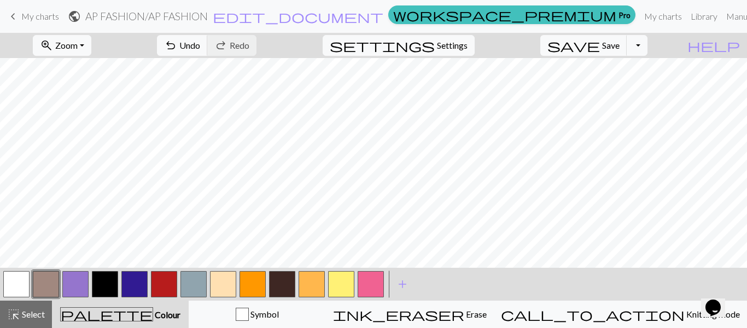
click at [9, 14] on span "keyboard_arrow_left" at bounding box center [13, 16] width 13 height 15
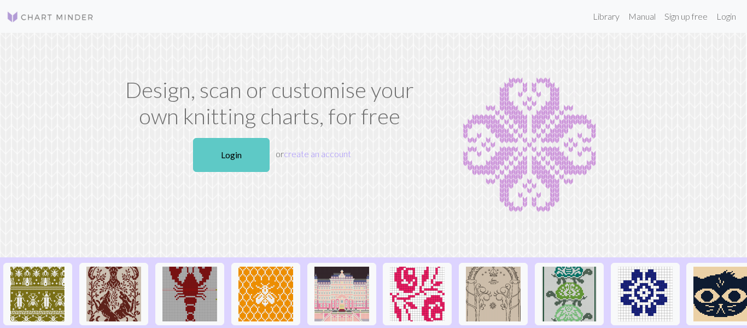
click at [209, 147] on link "Login" at bounding box center [231, 155] width 77 height 34
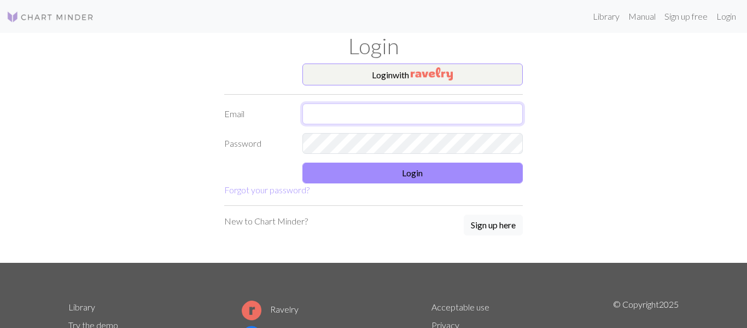
click at [420, 117] on input "text" at bounding box center [412, 113] width 221 height 21
type input "[EMAIL_ADDRESS][DOMAIN_NAME]"
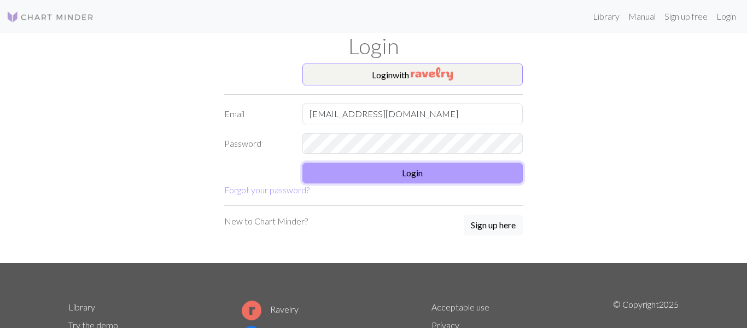
click at [502, 171] on button "Login" at bounding box center [412, 172] width 221 height 21
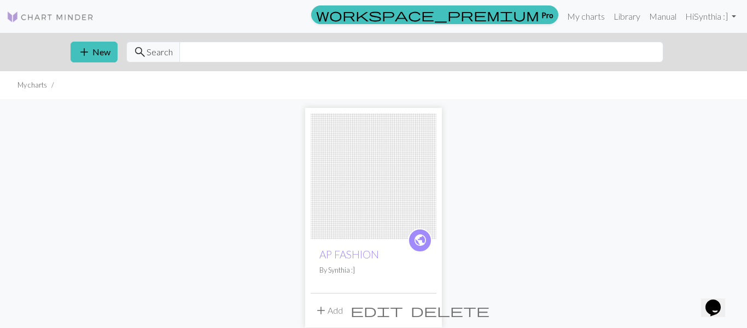
click at [399, 189] on img at bounding box center [374, 176] width 126 height 126
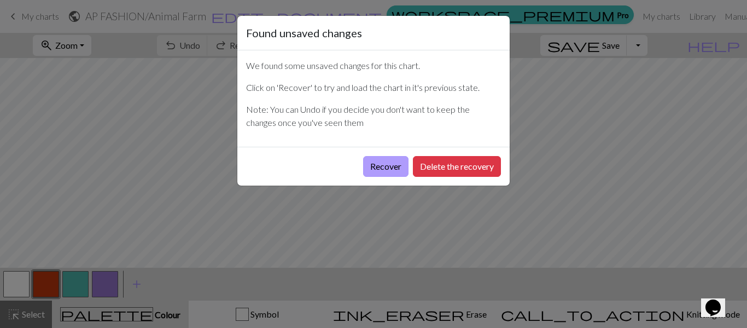
click at [382, 166] on button "Recover" at bounding box center [385, 166] width 45 height 21
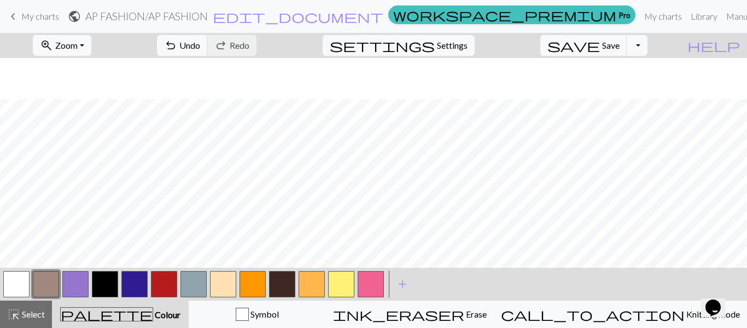
scroll to position [519, 0]
click at [620, 45] on span "Save" at bounding box center [611, 45] width 18 height 10
click at [13, 16] on span "keyboard_arrow_left" at bounding box center [13, 16] width 13 height 15
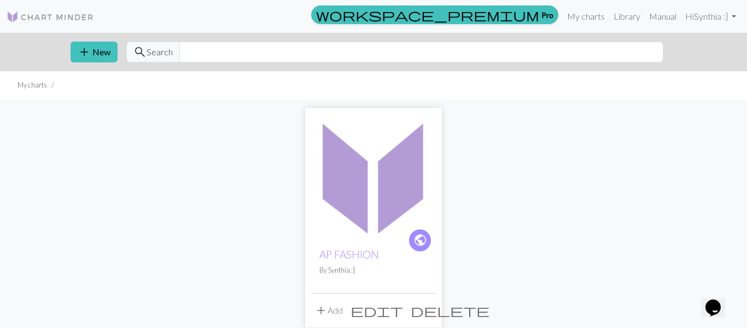
click at [404, 174] on img at bounding box center [374, 176] width 126 height 126
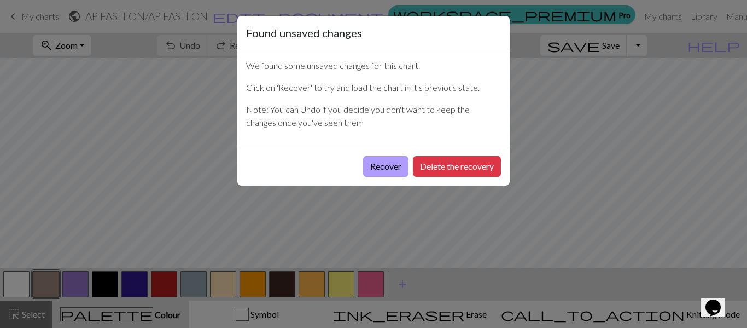
click at [390, 166] on button "Recover" at bounding box center [385, 166] width 45 height 21
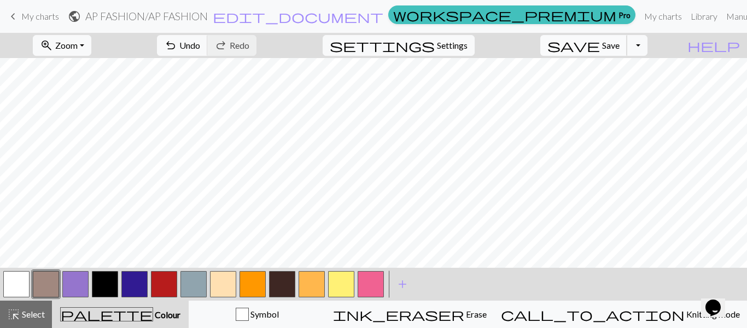
click at [620, 46] on span "Save" at bounding box center [611, 45] width 18 height 10
click at [15, 16] on span "keyboard_arrow_left" at bounding box center [13, 16] width 13 height 15
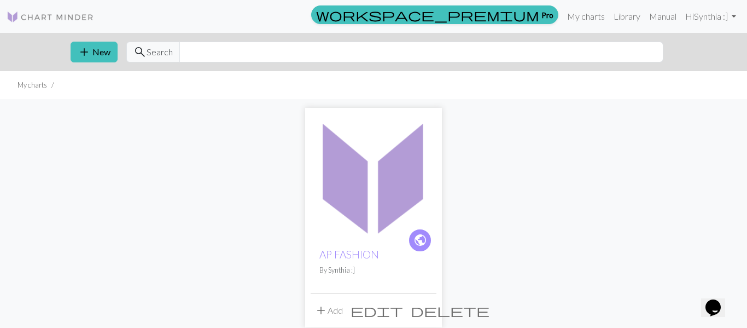
click at [370, 208] on img at bounding box center [374, 176] width 126 height 126
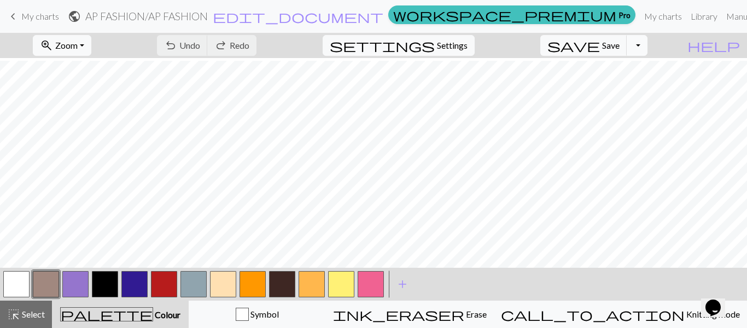
scroll to position [101, 0]
click at [648, 46] on button "Toggle Dropdown" at bounding box center [637, 45] width 21 height 21
click at [626, 83] on button "save_alt Download" at bounding box center [557, 87] width 181 height 18
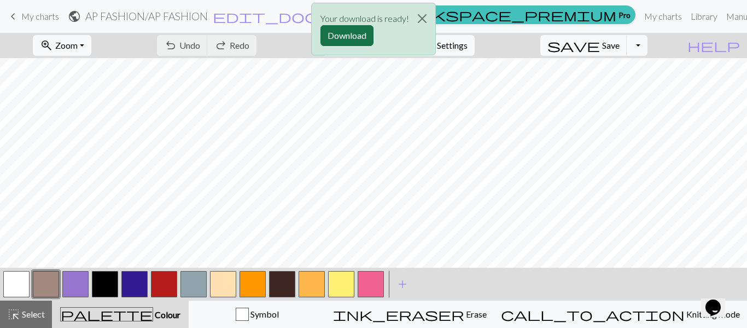
click at [335, 34] on button "Download" at bounding box center [347, 35] width 53 height 21
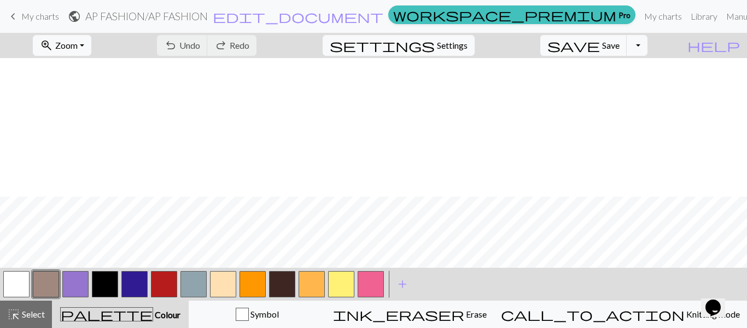
scroll to position [239, 0]
click at [97, 286] on button "button" at bounding box center [105, 284] width 26 height 26
click at [75, 289] on button "button" at bounding box center [75, 284] width 26 height 26
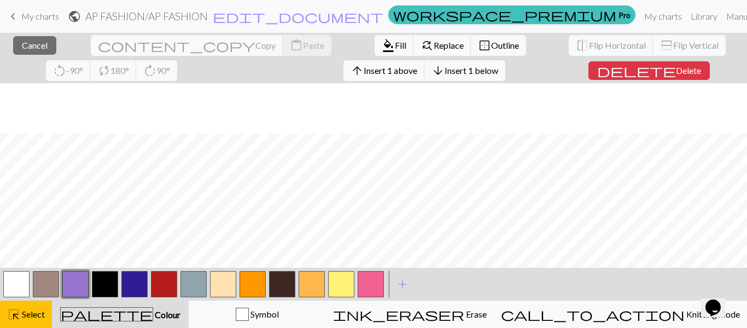
scroll to position [289, 0]
click at [19, 53] on button "close Cancel" at bounding box center [34, 45] width 43 height 19
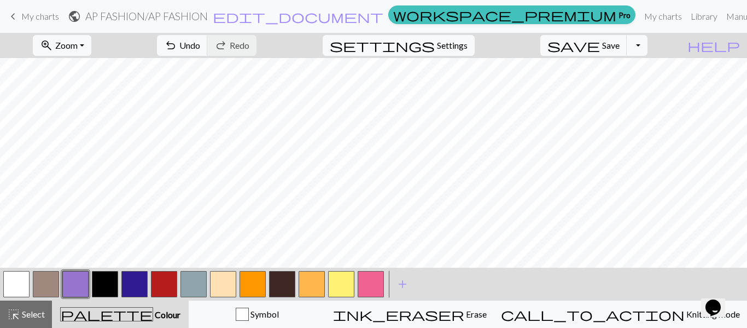
click at [278, 291] on button "button" at bounding box center [282, 284] width 26 height 26
click at [103, 282] on button "button" at bounding box center [105, 284] width 26 height 26
click at [282, 290] on button "button" at bounding box center [282, 284] width 26 height 26
click at [177, 43] on span "undo" at bounding box center [170, 45] width 13 height 15
click at [74, 290] on button "button" at bounding box center [75, 284] width 26 height 26
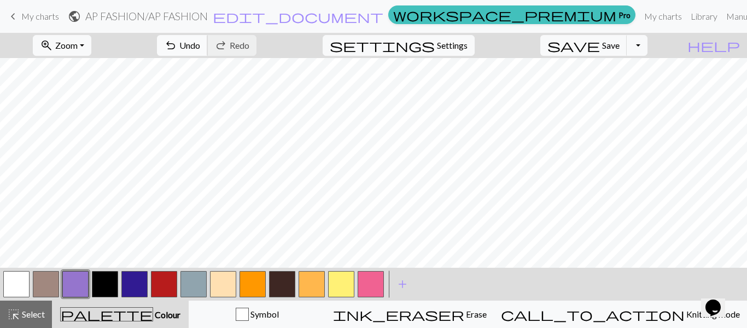
click at [200, 43] on span "Undo" at bounding box center [189, 45] width 21 height 10
click at [102, 283] on button "button" at bounding box center [105, 284] width 26 height 26
click at [131, 294] on button "button" at bounding box center [134, 284] width 26 height 26
click at [74, 292] on button "button" at bounding box center [75, 284] width 26 height 26
click at [106, 292] on button "button" at bounding box center [105, 284] width 26 height 26
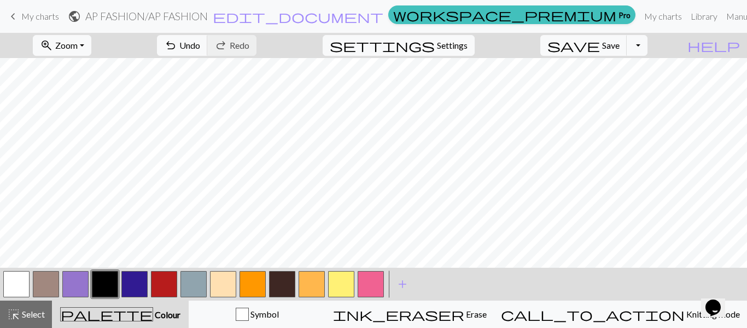
click at [70, 293] on button "button" at bounding box center [75, 284] width 26 height 26
click at [103, 289] on button "button" at bounding box center [105, 284] width 26 height 26
click at [75, 292] on button "button" at bounding box center [75, 284] width 26 height 26
click at [100, 288] on button "button" at bounding box center [105, 284] width 26 height 26
click at [77, 296] on button "button" at bounding box center [75, 284] width 26 height 26
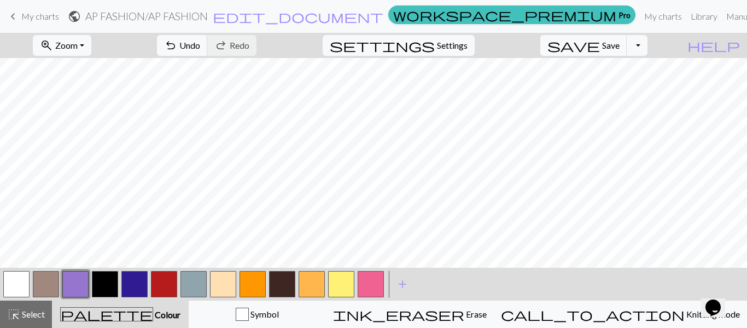
click at [278, 289] on button "button" at bounding box center [282, 284] width 26 height 26
click at [67, 289] on button "button" at bounding box center [75, 284] width 26 height 26
click at [101, 272] on button "button" at bounding box center [105, 284] width 26 height 26
click at [76, 285] on button "button" at bounding box center [75, 284] width 26 height 26
click at [105, 291] on button "button" at bounding box center [105, 284] width 26 height 26
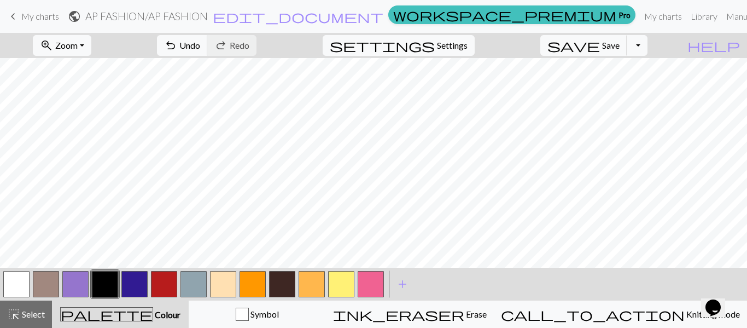
click at [75, 290] on button "button" at bounding box center [75, 284] width 26 height 26
click at [278, 288] on button "button" at bounding box center [282, 284] width 26 height 26
click at [106, 292] on button "button" at bounding box center [105, 284] width 26 height 26
click at [72, 288] on button "button" at bounding box center [75, 284] width 26 height 26
click at [103, 302] on button "palette Colour Colour" at bounding box center [120, 313] width 137 height 27
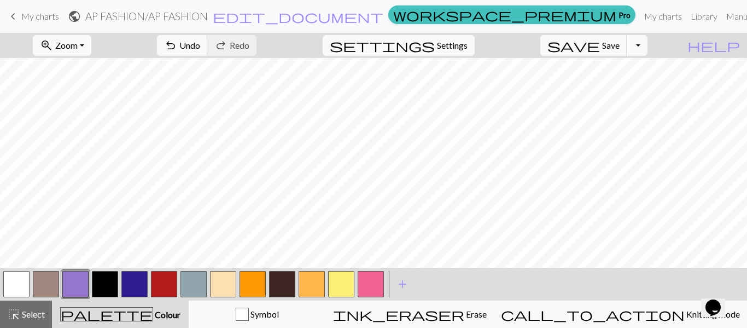
click at [108, 295] on button "button" at bounding box center [105, 284] width 26 height 26
